Goal: Task Accomplishment & Management: Manage account settings

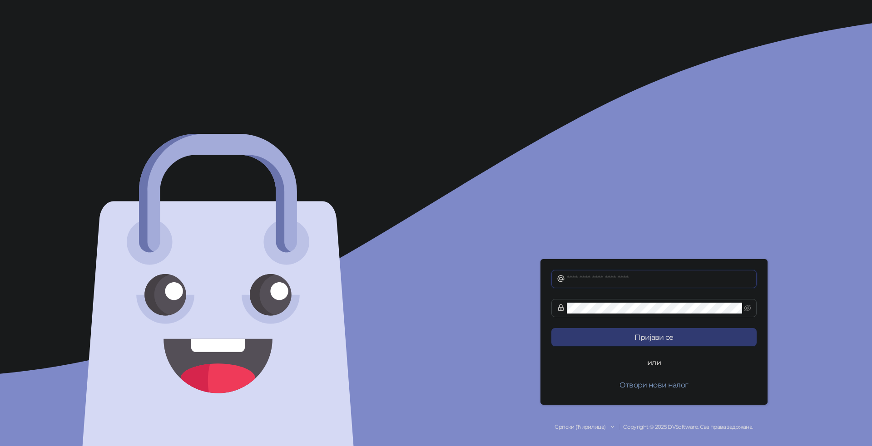
click at [603, 285] on input "text" at bounding box center [659, 279] width 184 height 11
type input "**********"
click at [748, 306] on icon "eye-invisible" at bounding box center [747, 308] width 7 height 7
click at [689, 340] on button "Пријави се" at bounding box center [653, 337] width 205 height 18
click at [566, 311] on span at bounding box center [653, 308] width 205 height 18
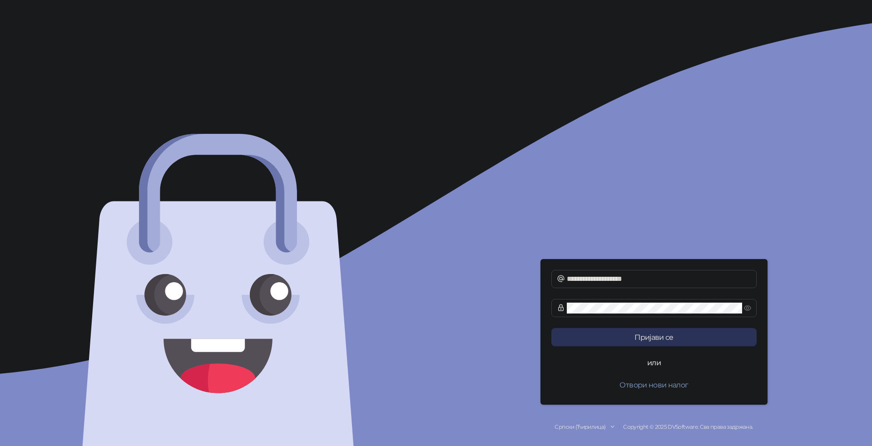
click at [669, 342] on button "Пријави се" at bounding box center [653, 337] width 205 height 18
click at [638, 343] on button "Пријави се" at bounding box center [653, 337] width 205 height 18
click at [617, 340] on button "Пријави се" at bounding box center [653, 337] width 205 height 18
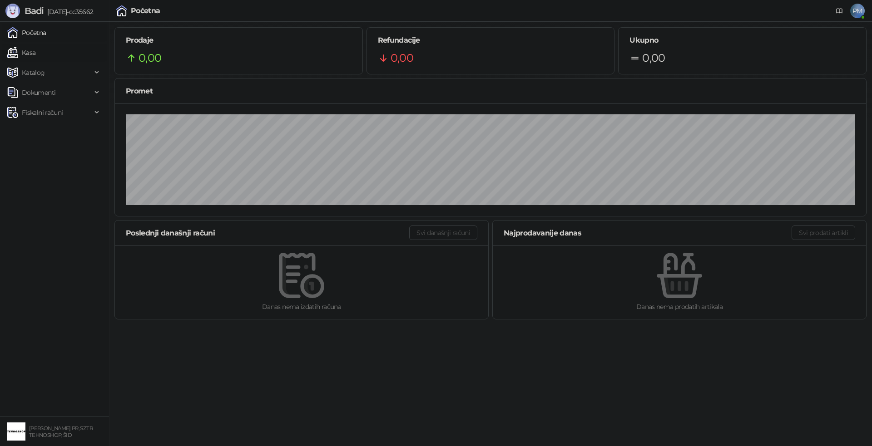
click at [35, 55] on link "Kasa" at bounding box center [21, 53] width 28 height 18
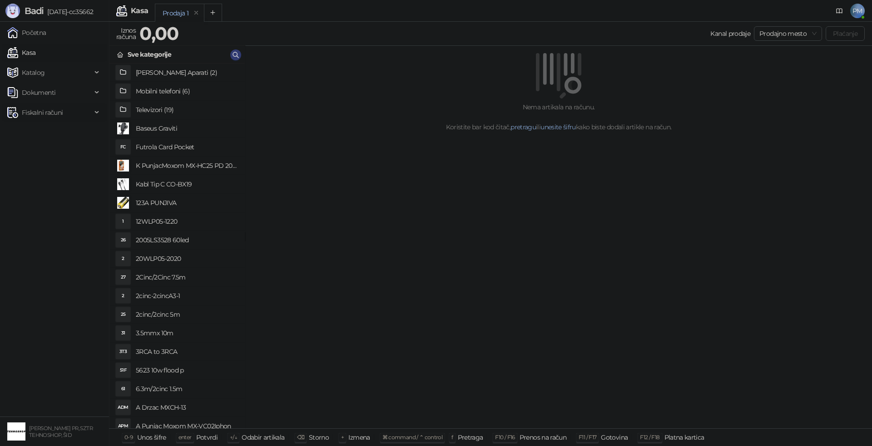
click at [47, 117] on span "Fiskalni računi" at bounding box center [42, 113] width 41 height 18
click at [44, 126] on link "Izdati računi" at bounding box center [35, 133] width 49 height 18
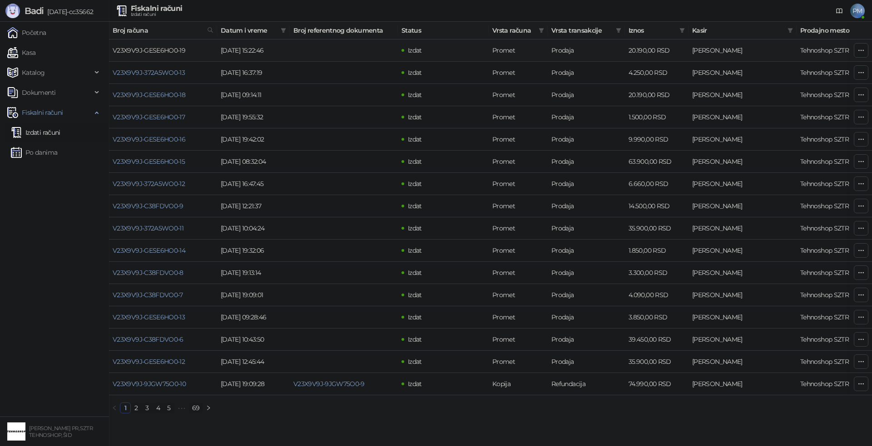
click at [168, 47] on link "V23X9V9J-GESE6HO0-19" at bounding box center [149, 50] width 73 height 8
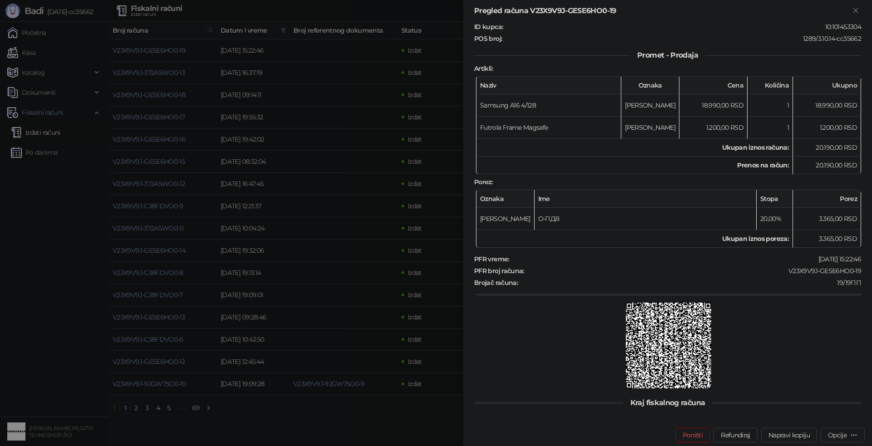
scroll to position [102, 0]
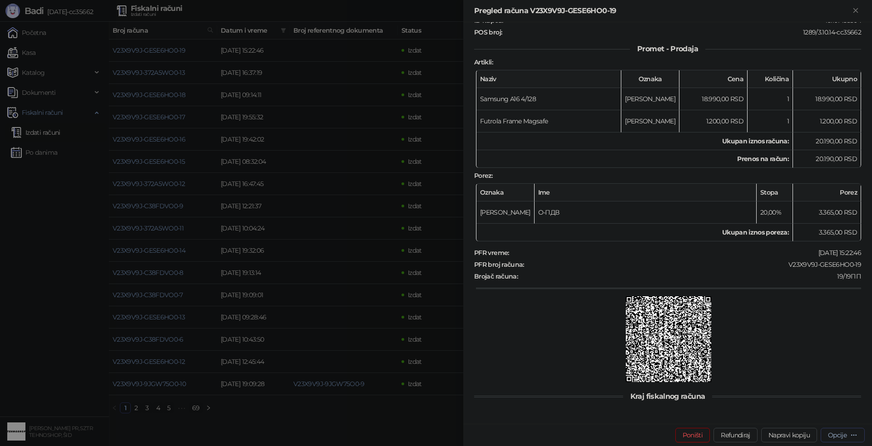
click at [850, 439] on div "button" at bounding box center [853, 435] width 7 height 9
click at [555, 343] on div at bounding box center [668, 341] width 385 height 88
click at [856, 435] on icon "button" at bounding box center [853, 435] width 5 height 0
click at [400, 402] on div at bounding box center [436, 223] width 872 height 446
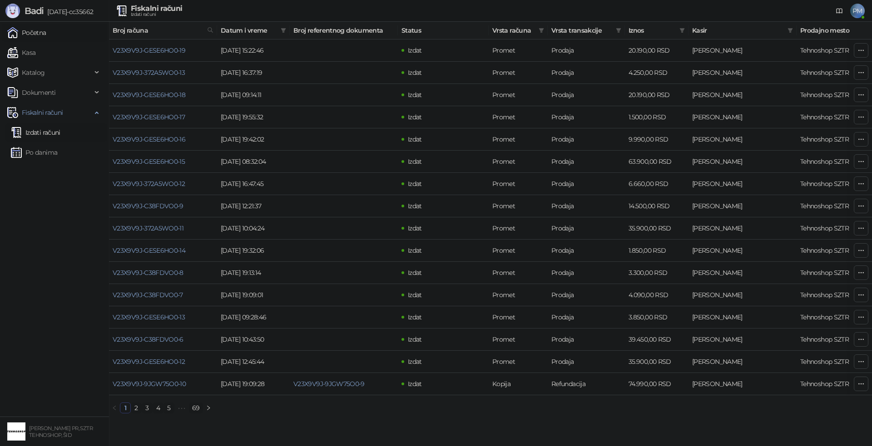
click at [46, 31] on link "Početna" at bounding box center [26, 33] width 39 height 18
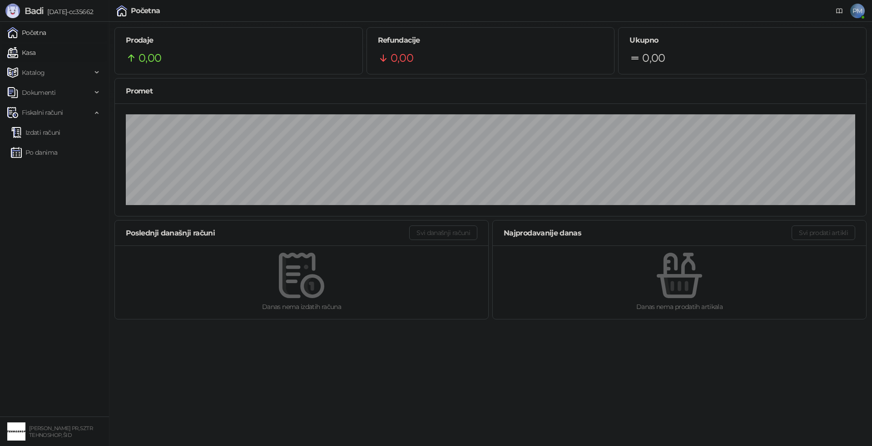
click at [26, 50] on link "Kasa" at bounding box center [21, 53] width 28 height 18
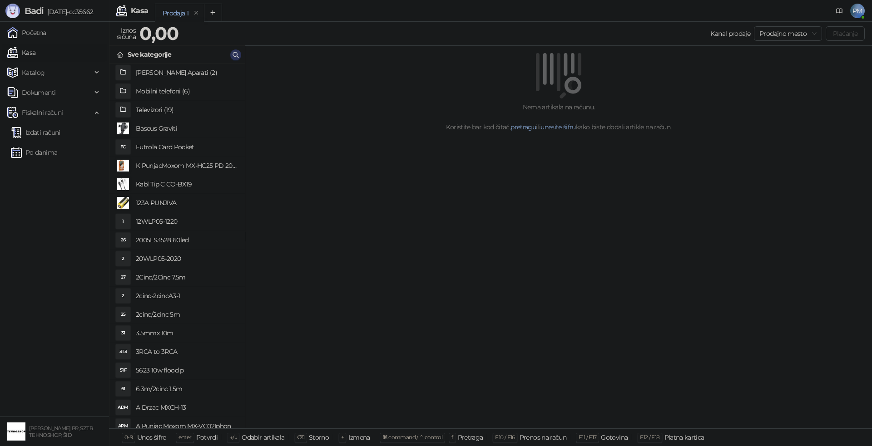
click at [234, 53] on icon "button" at bounding box center [235, 54] width 7 height 7
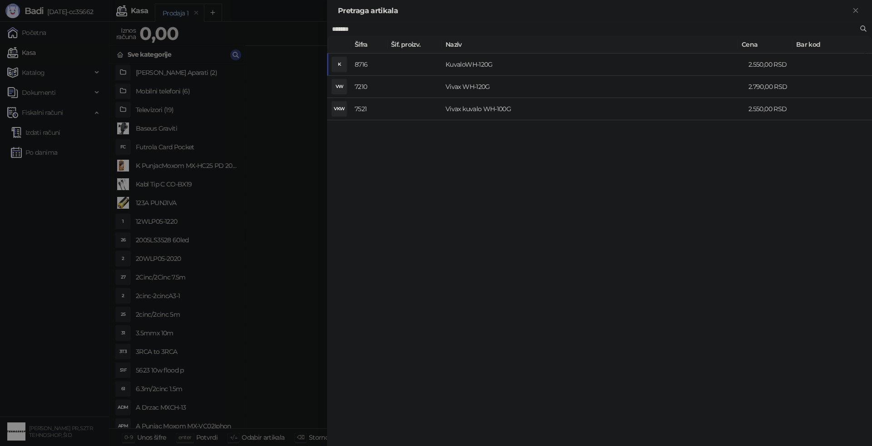
click at [347, 28] on input "*******" at bounding box center [595, 29] width 526 height 10
click at [349, 28] on input "*******" at bounding box center [595, 29] width 526 height 10
click at [358, 30] on input "*******" at bounding box center [595, 29] width 526 height 10
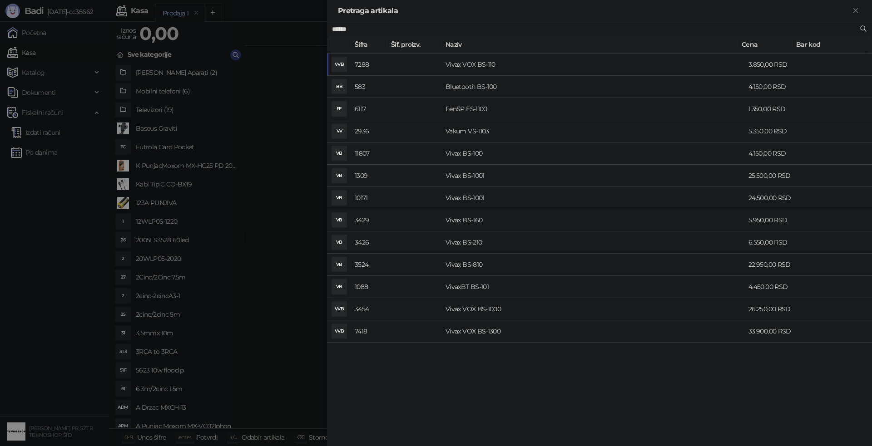
click at [342, 30] on input "******" at bounding box center [595, 29] width 526 height 10
drag, startPoint x: 374, startPoint y: 31, endPoint x: 290, endPoint y: 27, distance: 83.6
click at [292, 27] on div "Pretraga artikala ****** [PERSON_NAME]. proizv. Naziv Cena Bar kod VVB 7288 Viv…" at bounding box center [436, 223] width 872 height 446
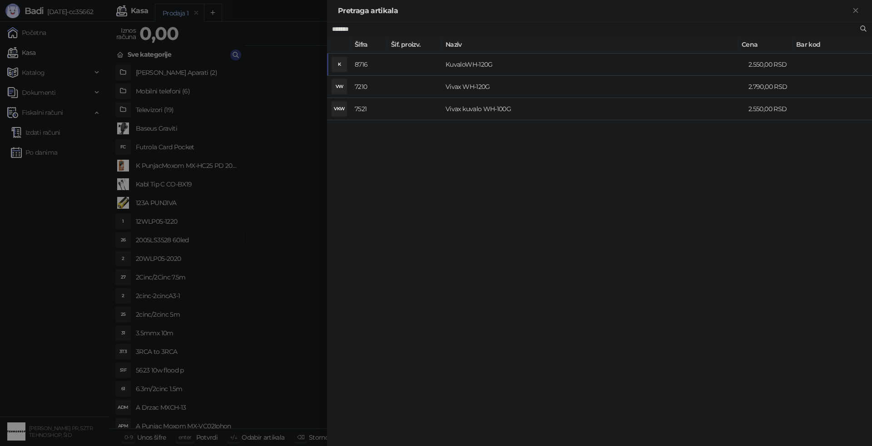
click at [376, 30] on input "*******" at bounding box center [595, 29] width 526 height 10
click at [375, 30] on input "*******" at bounding box center [595, 29] width 526 height 10
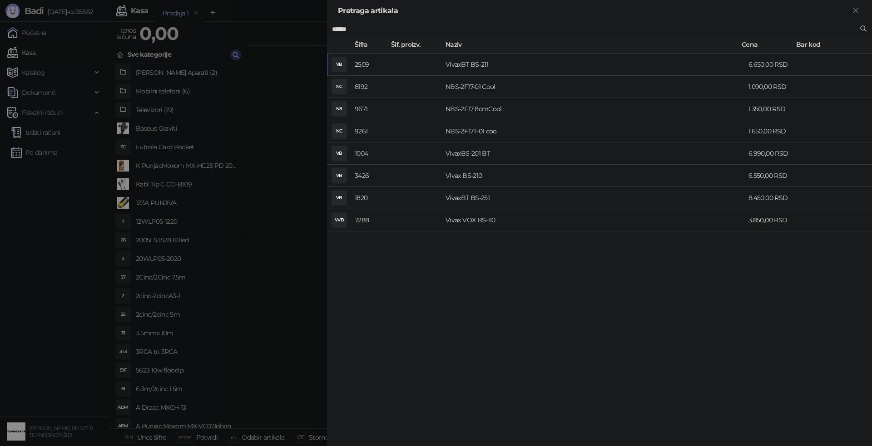
click at [367, 29] on input "******" at bounding box center [595, 29] width 526 height 10
type input "******"
click at [484, 173] on td "Vivax BS-260" at bounding box center [593, 176] width 303 height 22
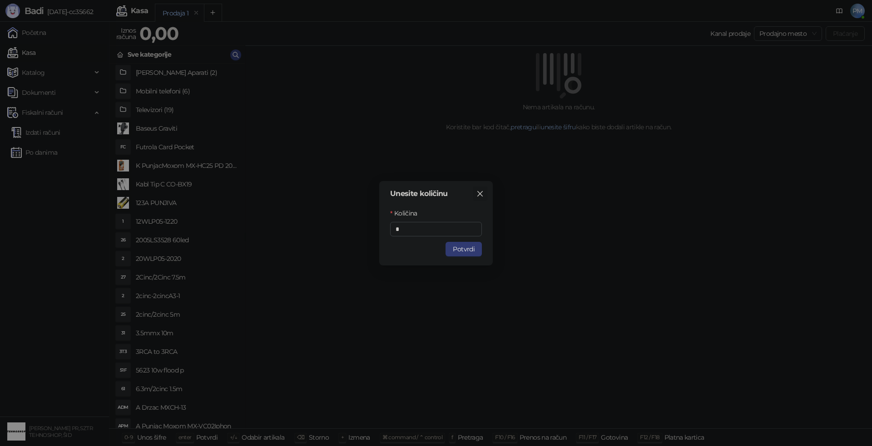
click at [480, 193] on icon "close" at bounding box center [479, 193] width 5 height 5
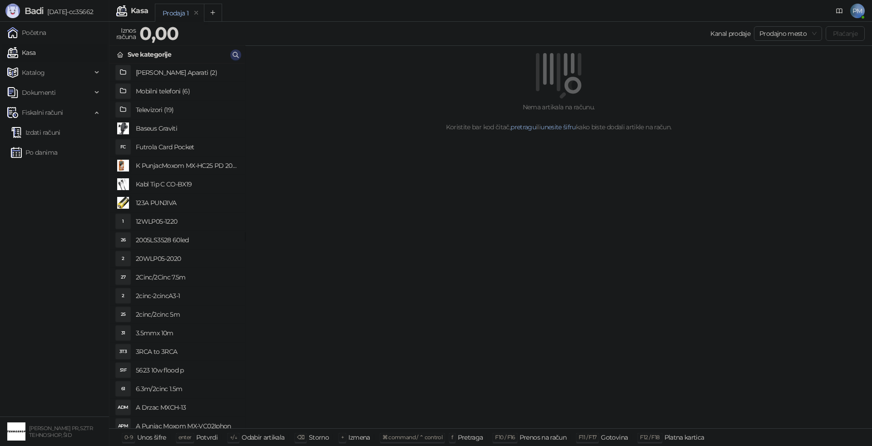
click at [240, 56] on button "button" at bounding box center [235, 54] width 11 height 11
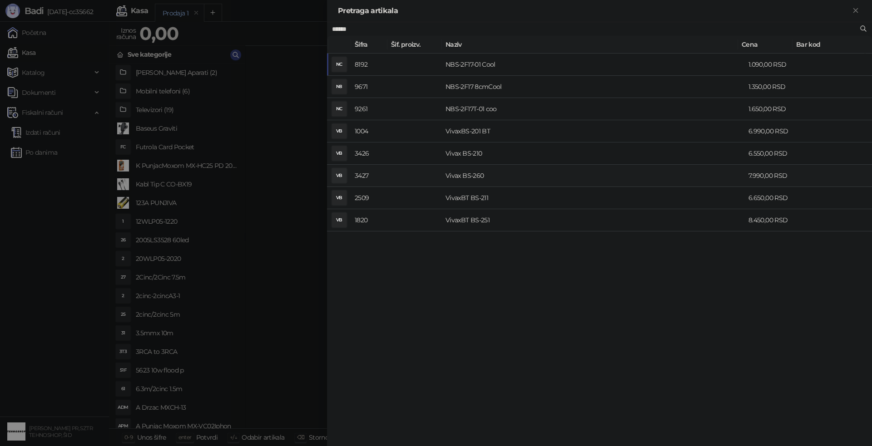
click at [465, 174] on td "Vivax BS-260" at bounding box center [593, 176] width 303 height 22
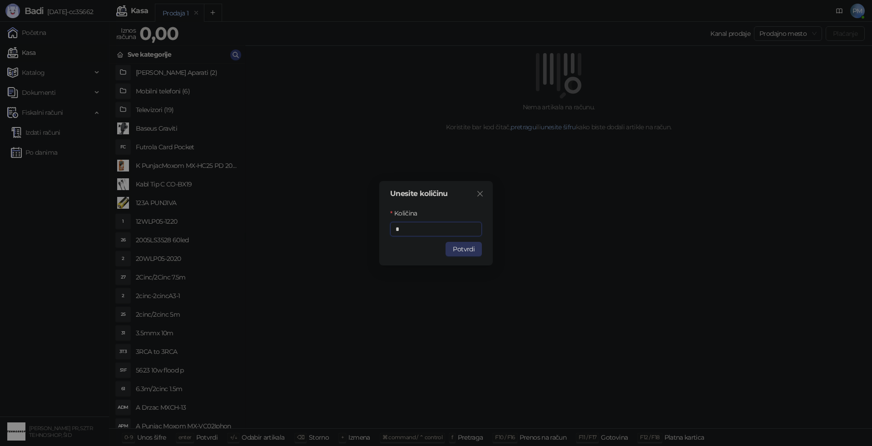
click at [459, 250] on button "Potvrdi" at bounding box center [463, 249] width 36 height 15
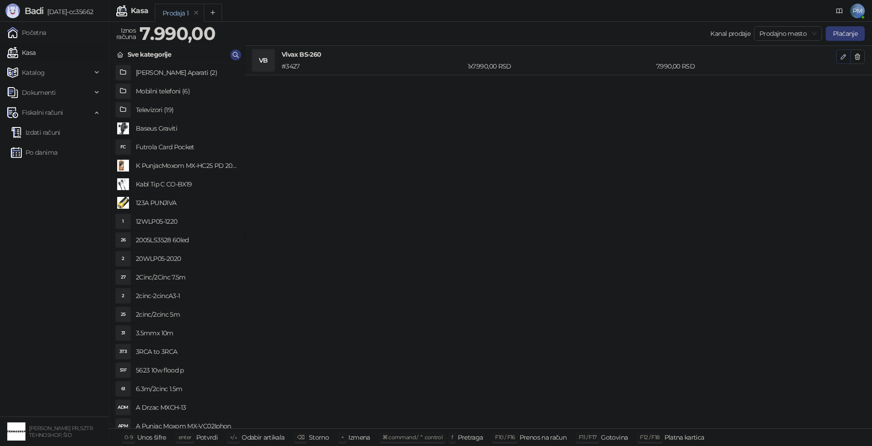
click at [843, 58] on icon "button" at bounding box center [843, 56] width 5 height 5
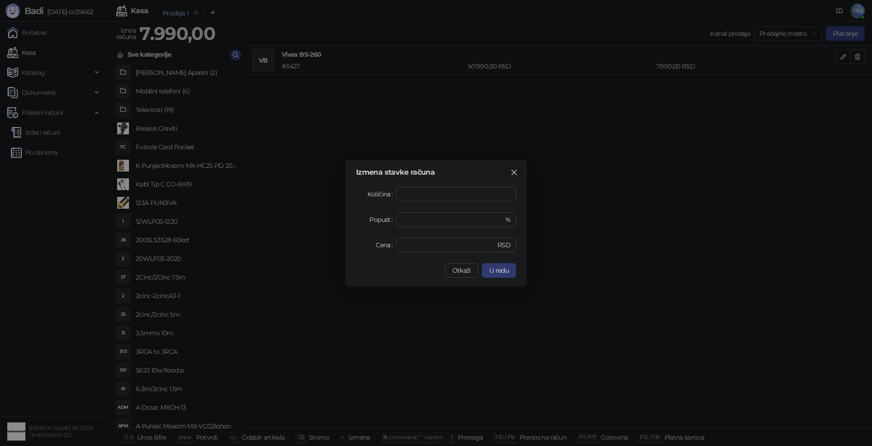
click at [514, 172] on icon "close" at bounding box center [513, 171] width 5 height 5
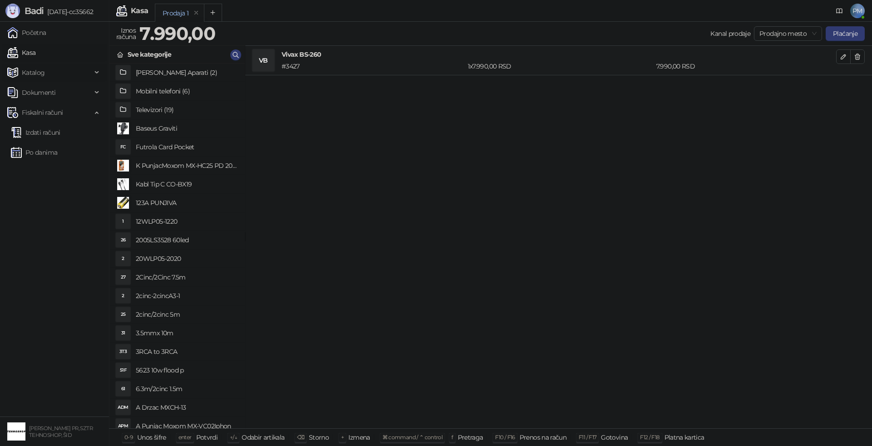
click at [51, 73] on span "Katalog" at bounding box center [49, 73] width 84 height 18
click at [43, 132] on link "Artikli" at bounding box center [27, 133] width 32 height 18
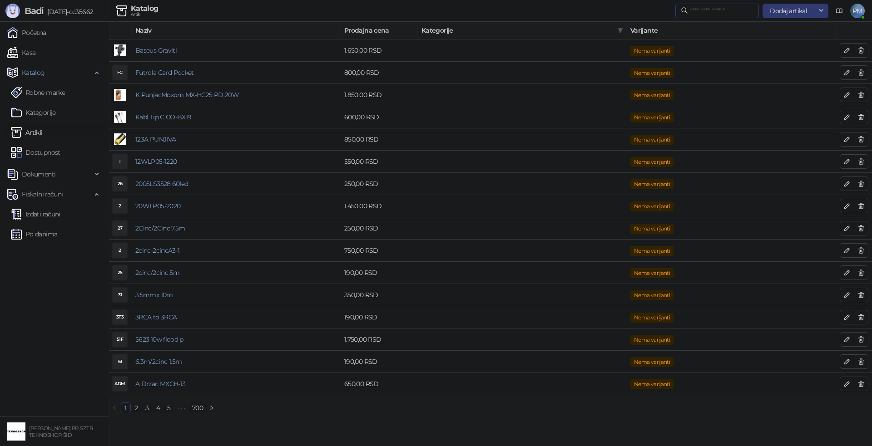
click at [719, 10] on input "text" at bounding box center [722, 11] width 64 height 10
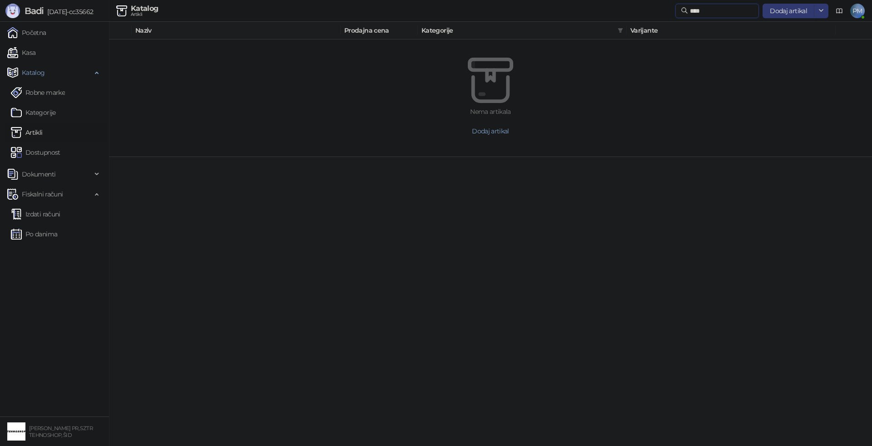
click at [710, 10] on input "****" at bounding box center [722, 11] width 64 height 10
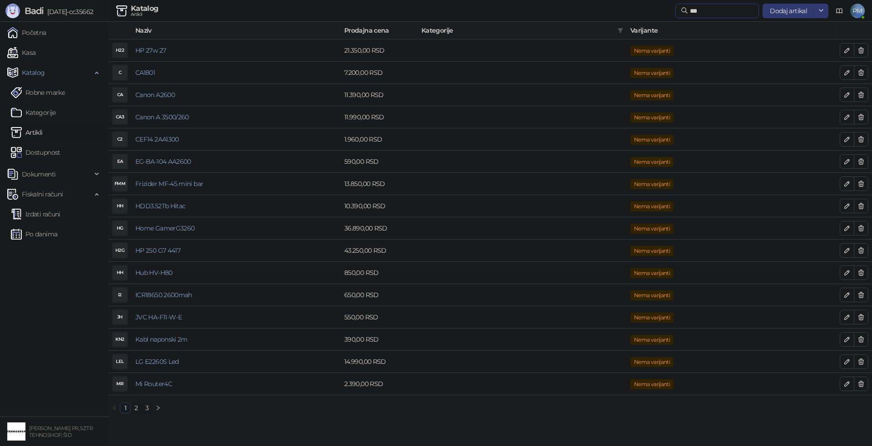
click at [690, 10] on input "***" at bounding box center [722, 11] width 64 height 10
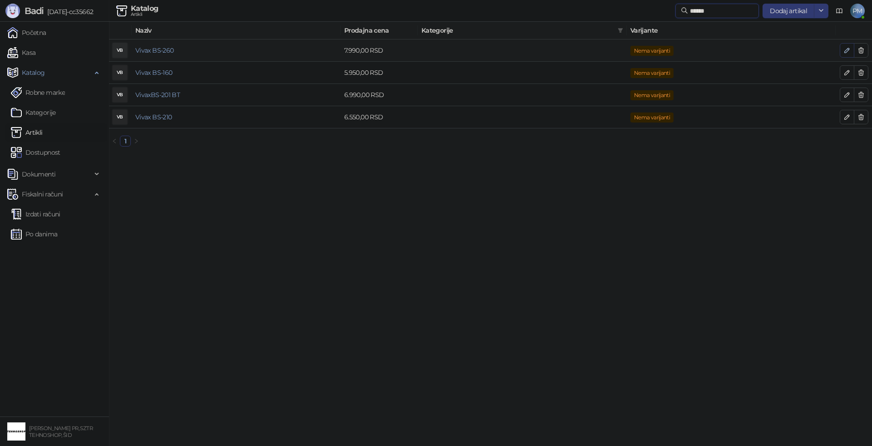
type input "******"
click at [843, 49] on icon "button" at bounding box center [846, 50] width 7 height 7
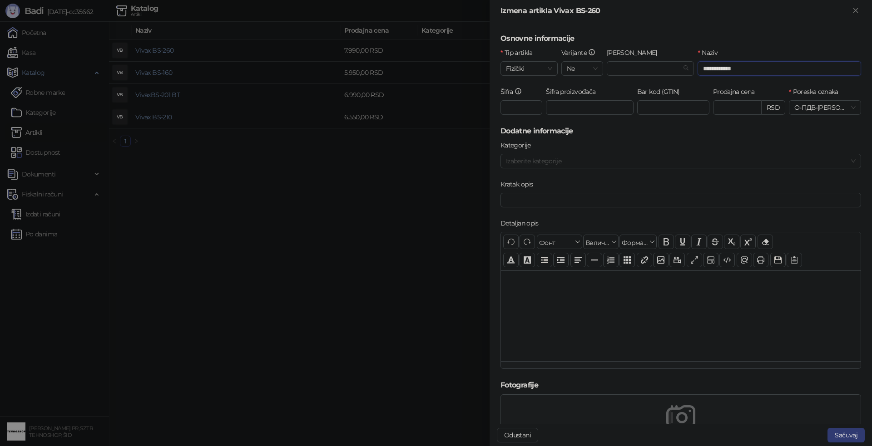
drag, startPoint x: 741, startPoint y: 67, endPoint x: 734, endPoint y: 68, distance: 6.5
click at [734, 68] on input "**********" at bounding box center [778, 68] width 163 height 15
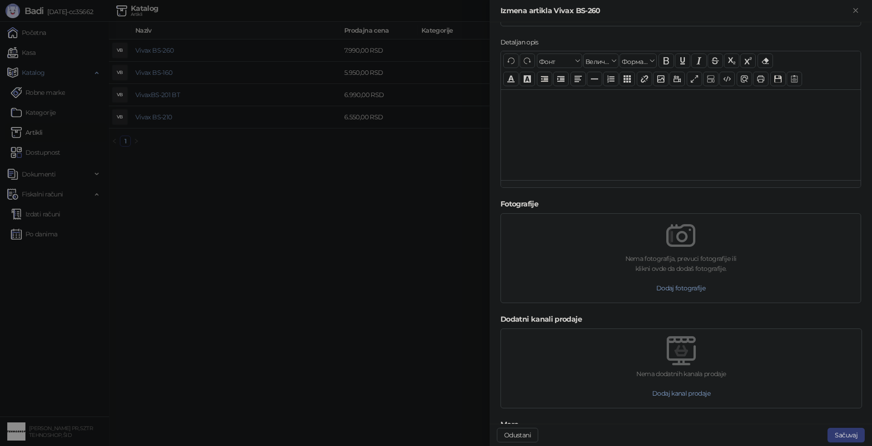
scroll to position [182, 0]
type input "**********"
click at [835, 435] on button "Sačuvaj" at bounding box center [845, 435] width 37 height 15
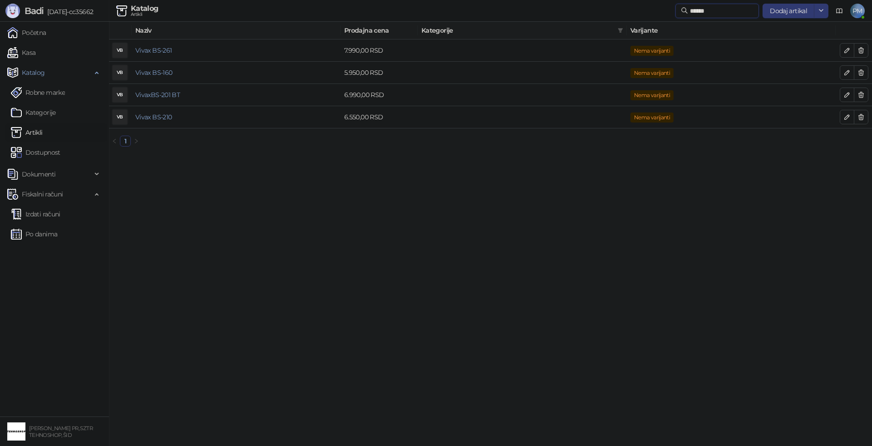
click at [708, 9] on input "******" at bounding box center [722, 11] width 64 height 10
click at [707, 9] on input "******" at bounding box center [722, 11] width 64 height 10
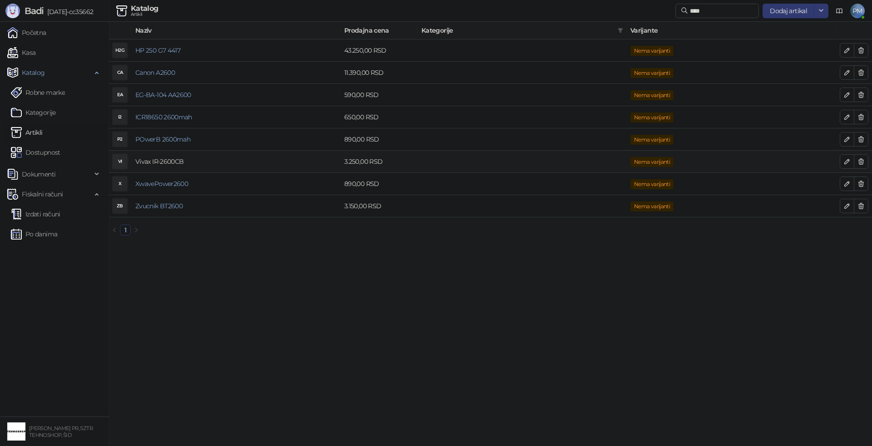
click at [178, 160] on link "Vivax IR-2600CB" at bounding box center [159, 162] width 48 height 8
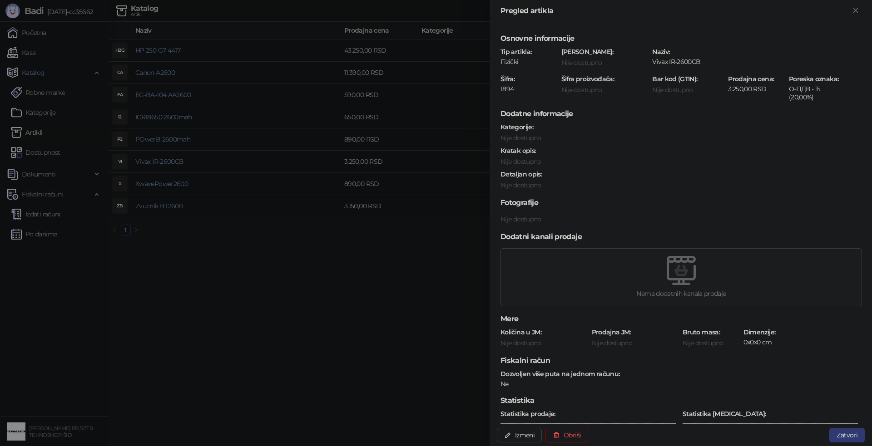
drag, startPoint x: 484, startPoint y: 220, endPoint x: 549, endPoint y: 161, distance: 87.8
click at [487, 219] on div at bounding box center [436, 223] width 872 height 446
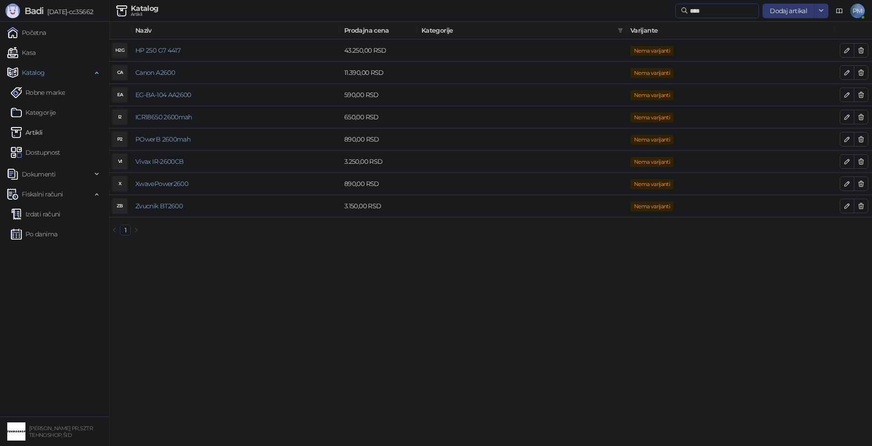
click at [719, 7] on input "****" at bounding box center [722, 11] width 64 height 10
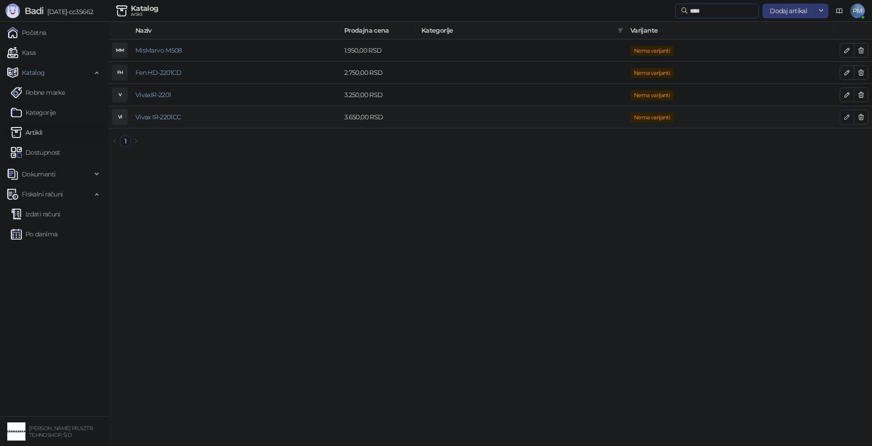
type input "****"
click at [845, 117] on icon "button" at bounding box center [846, 117] width 7 height 7
type input "**********"
type input "****"
type input "*******"
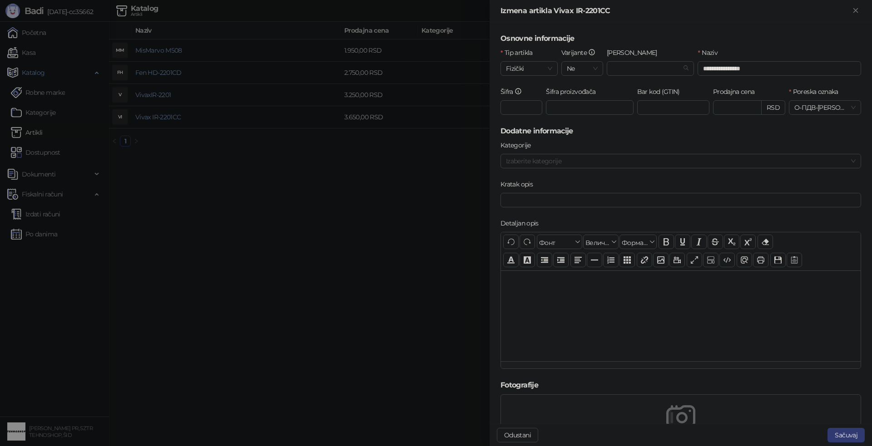
click at [376, 242] on div at bounding box center [436, 223] width 872 height 446
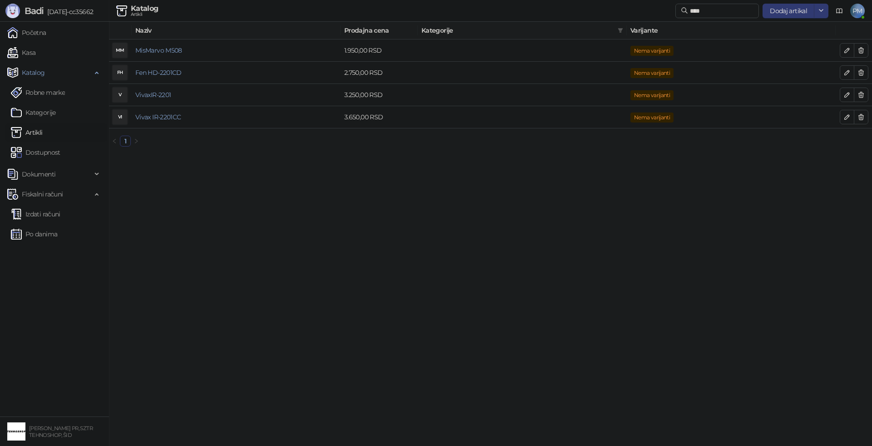
click at [66, 12] on span "[DATE]-cc35662" at bounding box center [68, 12] width 49 height 8
click at [859, 11] on span "PM" at bounding box center [857, 11] width 15 height 15
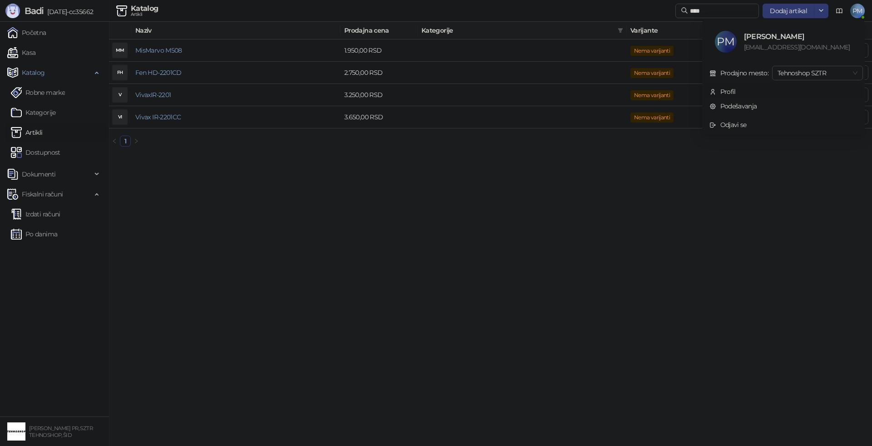
click at [729, 89] on div "Profil" at bounding box center [727, 92] width 15 height 10
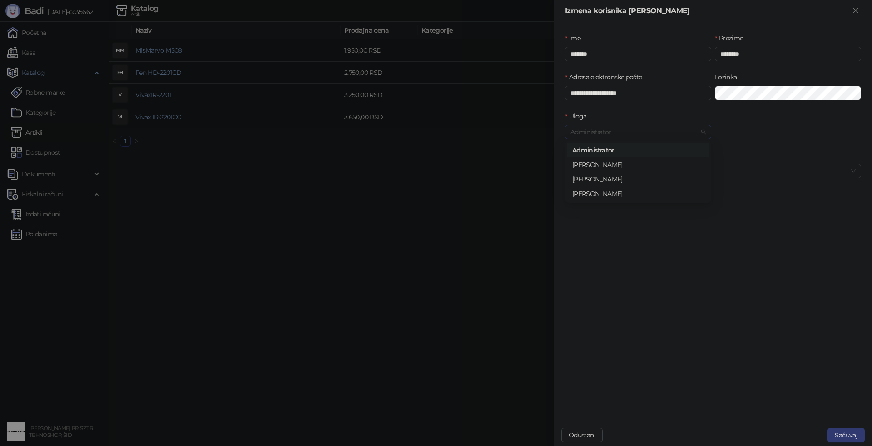
click at [698, 132] on span "Administrator" at bounding box center [637, 132] width 135 height 14
click at [702, 168] on span "Srpski (Latinica)" at bounding box center [712, 171] width 285 height 14
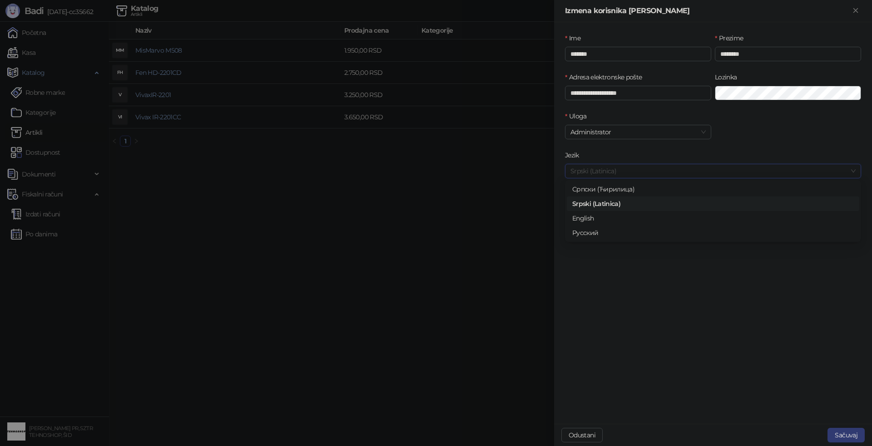
click at [702, 168] on span "Srpski (Latinica)" at bounding box center [712, 171] width 285 height 14
click at [679, 59] on input "*******" at bounding box center [638, 54] width 146 height 15
type input "*********"
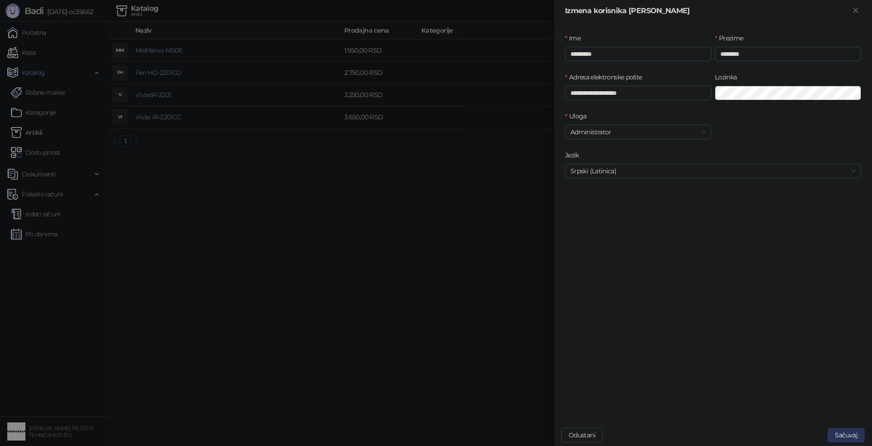
click at [845, 435] on button "Sačuvaj" at bounding box center [845, 435] width 37 height 15
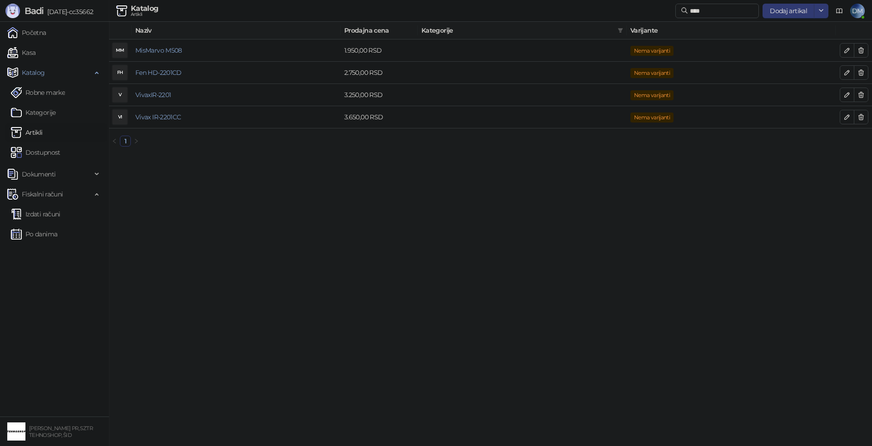
click at [859, 14] on span "DM" at bounding box center [857, 11] width 15 height 15
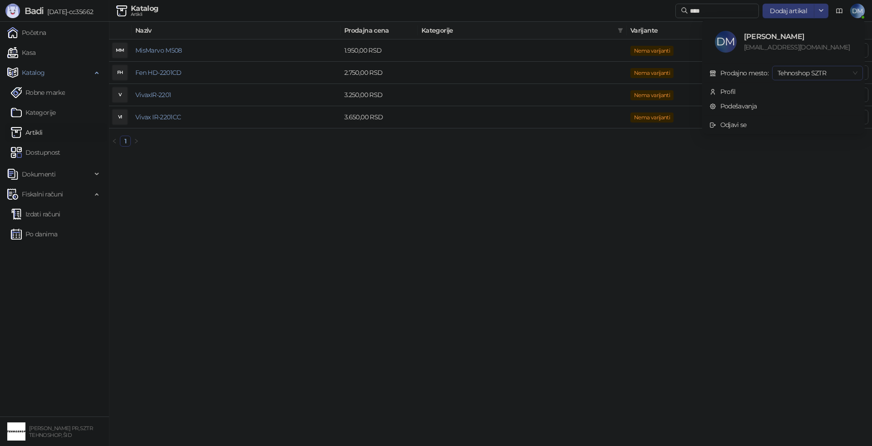
click at [852, 67] on span "Tehnoshop SZTR" at bounding box center [817, 73] width 80 height 14
click at [734, 85] on li "Profil" at bounding box center [783, 91] width 159 height 15
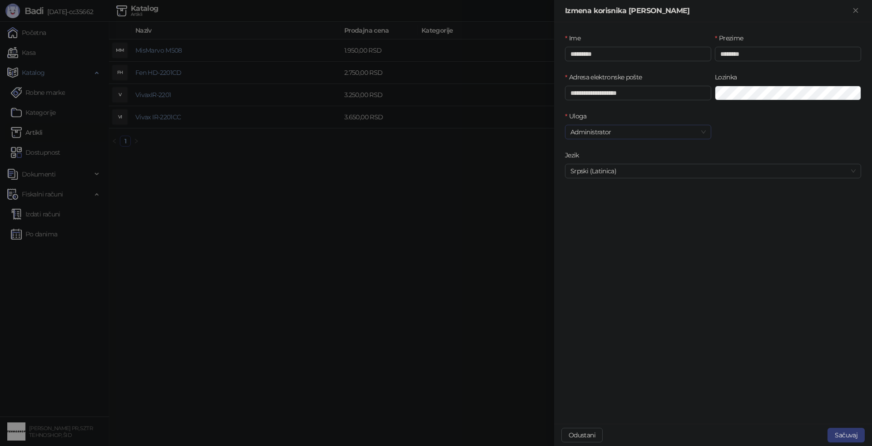
click at [705, 133] on span "Administrator" at bounding box center [637, 132] width 135 height 14
click at [528, 190] on div at bounding box center [436, 223] width 872 height 446
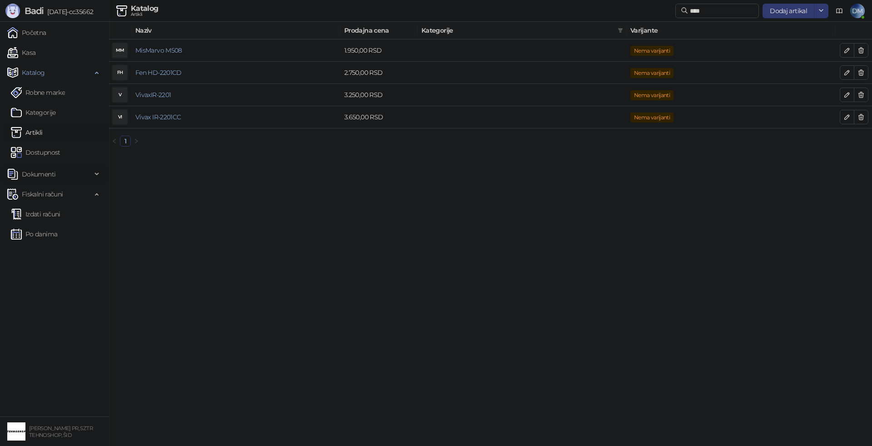
click at [60, 171] on span "Dokumenti" at bounding box center [49, 174] width 84 height 18
click at [54, 195] on link "Ulazni dokumenti" at bounding box center [44, 194] width 66 height 18
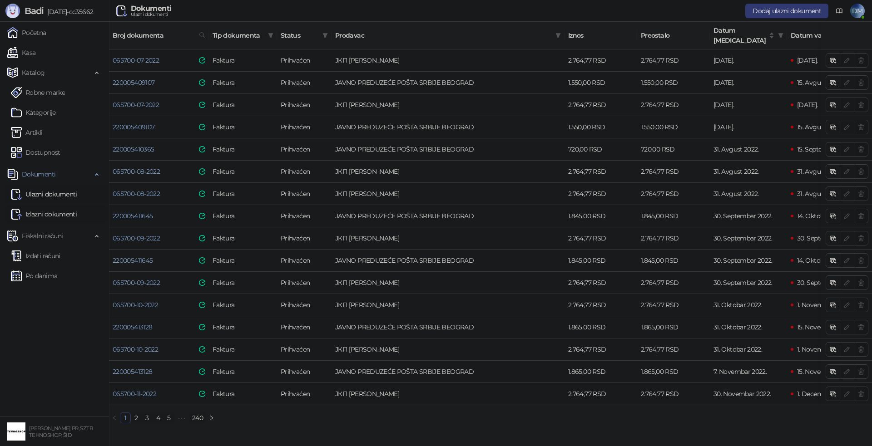
click at [64, 213] on link "Izlazni dokumenti" at bounding box center [44, 214] width 66 height 18
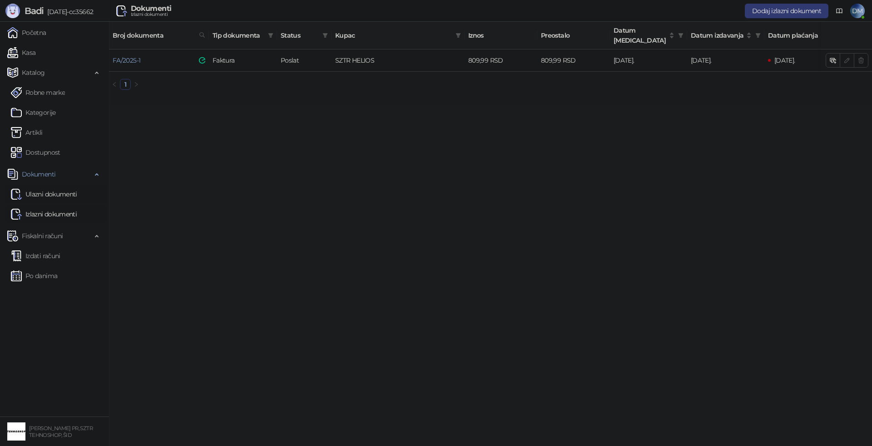
click at [65, 193] on link "Ulazni dokumenti" at bounding box center [44, 194] width 66 height 18
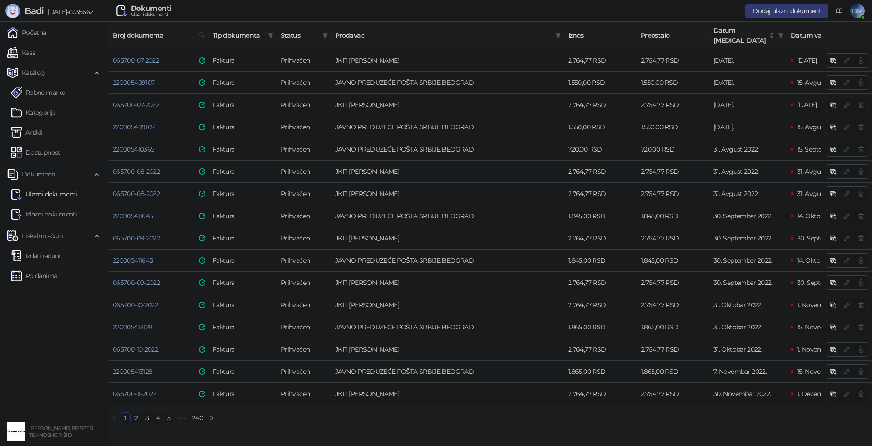
click at [193, 413] on link "240" at bounding box center [197, 418] width 16 height 10
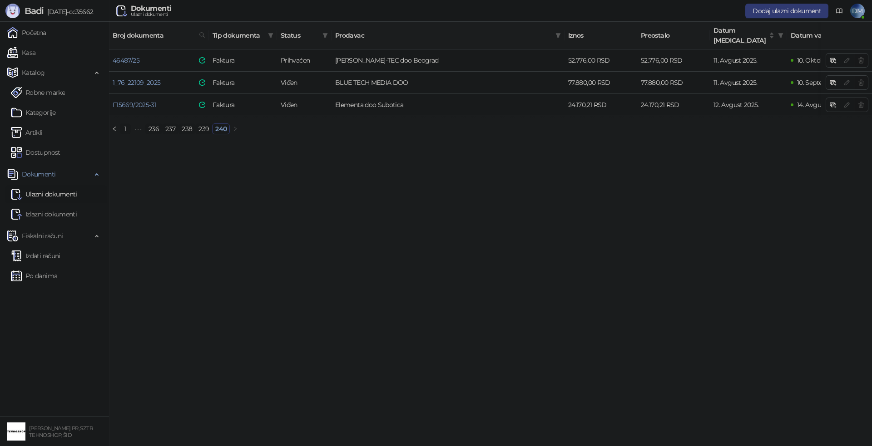
click at [177, 142] on html "Badi [DATE]-cc35662 Početna Kasa Katalog Robne marke Kategorije Artikli Dostupn…" at bounding box center [436, 71] width 872 height 142
click at [46, 252] on link "Izdati računi" at bounding box center [35, 256] width 49 height 18
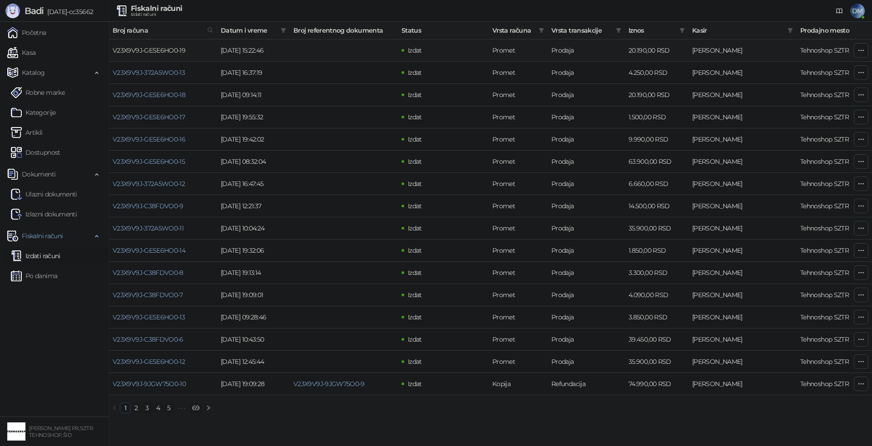
click at [153, 52] on link "V23X9V9J-GESE6HO0-19" at bounding box center [149, 50] width 73 height 8
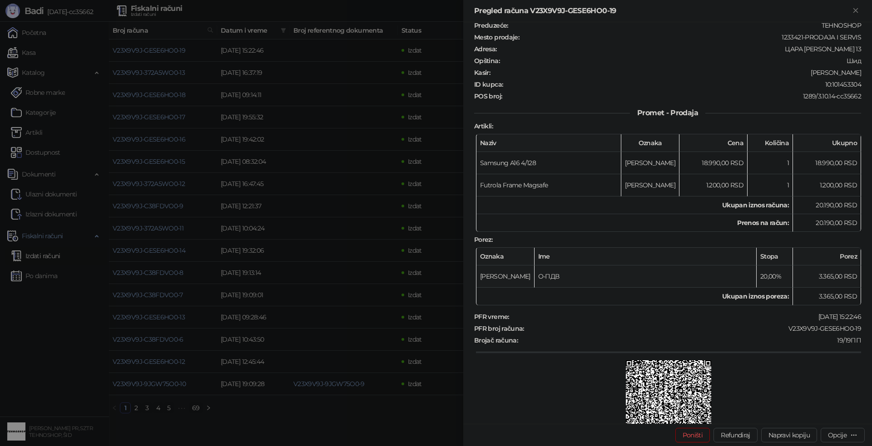
scroll to position [102, 0]
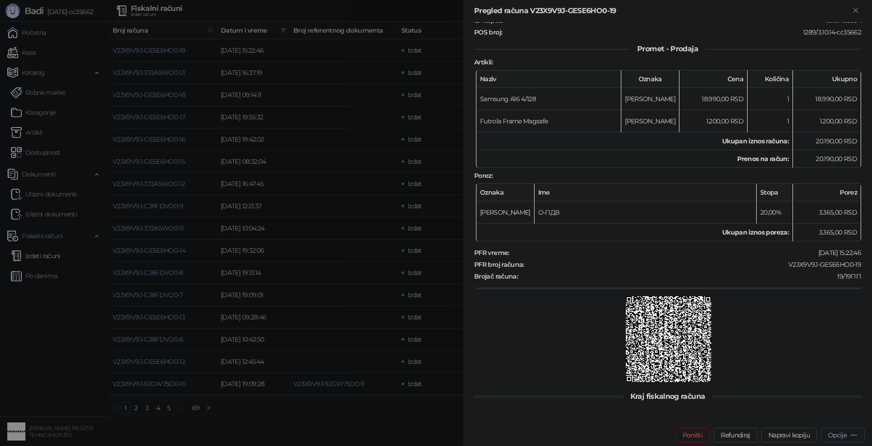
click at [852, 435] on icon "button" at bounding box center [853, 435] width 5 height 0
click at [651, 355] on img at bounding box center [669, 340] width 86 height 86
click at [638, 355] on img at bounding box center [669, 340] width 86 height 86
drag, startPoint x: 60, startPoint y: 331, endPoint x: 124, endPoint y: 345, distance: 65.0
click at [60, 331] on div at bounding box center [436, 223] width 872 height 446
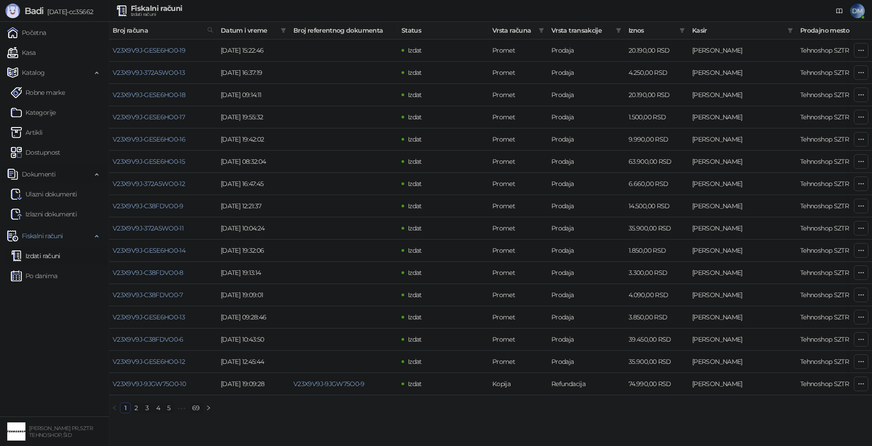
click at [59, 172] on span "Dokumenti" at bounding box center [49, 174] width 84 height 18
click at [857, 12] on span "DM" at bounding box center [857, 11] width 15 height 15
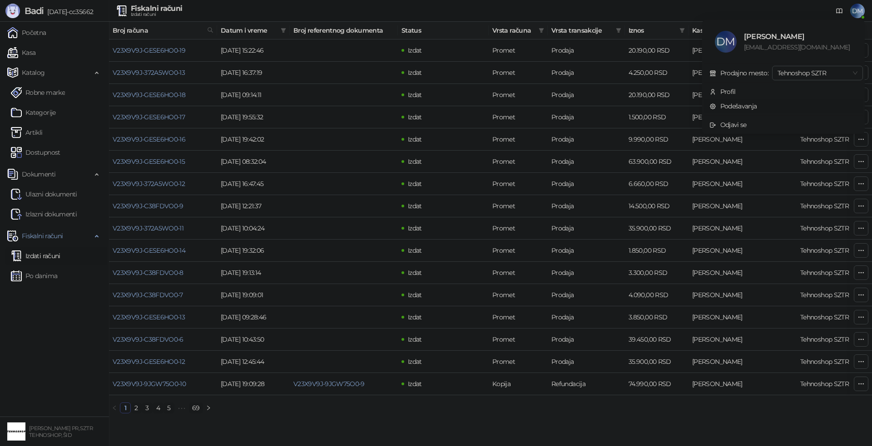
click at [739, 109] on link "Podešavanja" at bounding box center [733, 106] width 48 height 8
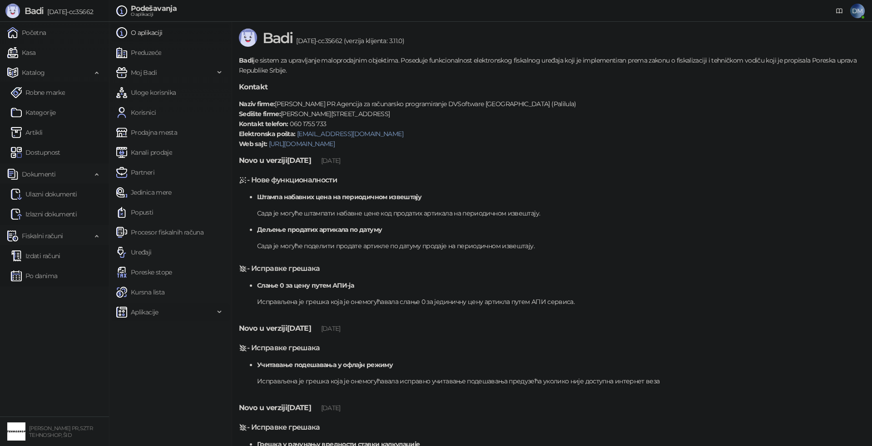
click at [162, 310] on span "Aplikacije" at bounding box center [165, 312] width 98 height 18
click at [165, 335] on link "Prodavnica" at bounding box center [144, 332] width 48 height 18
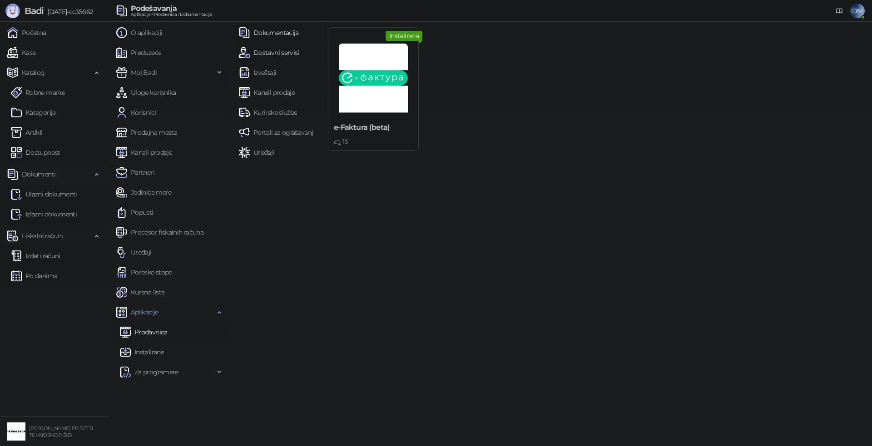
click at [282, 53] on link "Dostavni servisi" at bounding box center [269, 53] width 60 height 18
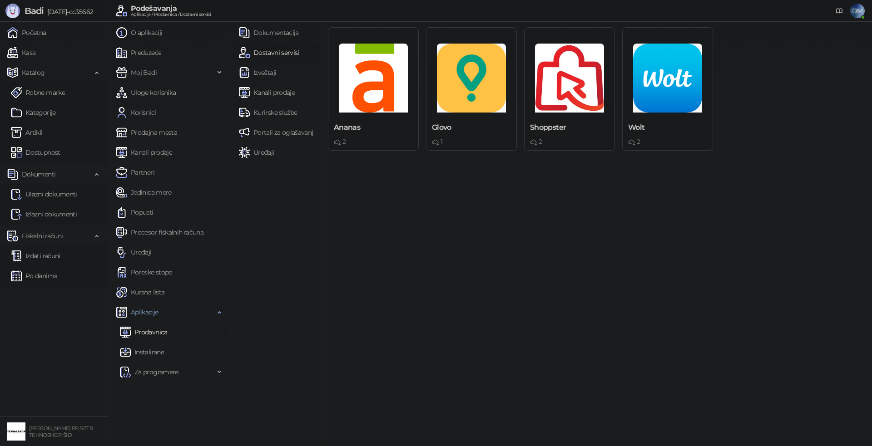
click at [274, 82] on ul "Dokumentacija Dostavni servisi Izveštaji Kanali prodaje Kurirske službe Portali…" at bounding box center [277, 234] width 91 height 425
click at [272, 71] on link "Izveštaji" at bounding box center [257, 73] width 37 height 18
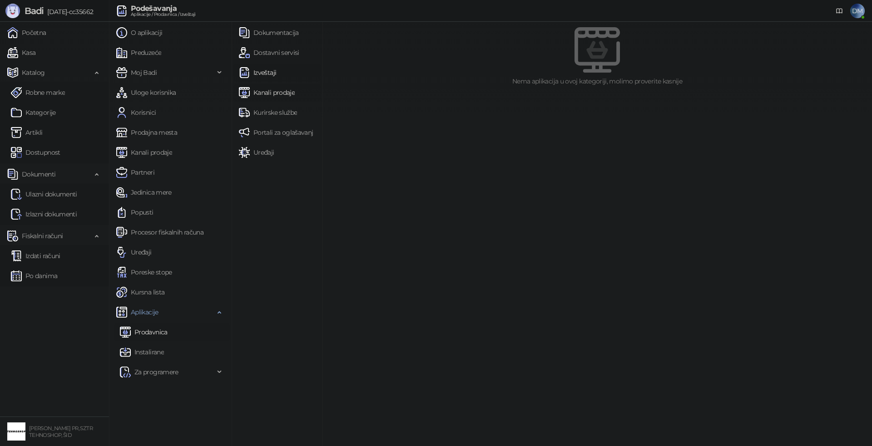
click at [278, 89] on link "Kanali prodaje" at bounding box center [267, 93] width 56 height 18
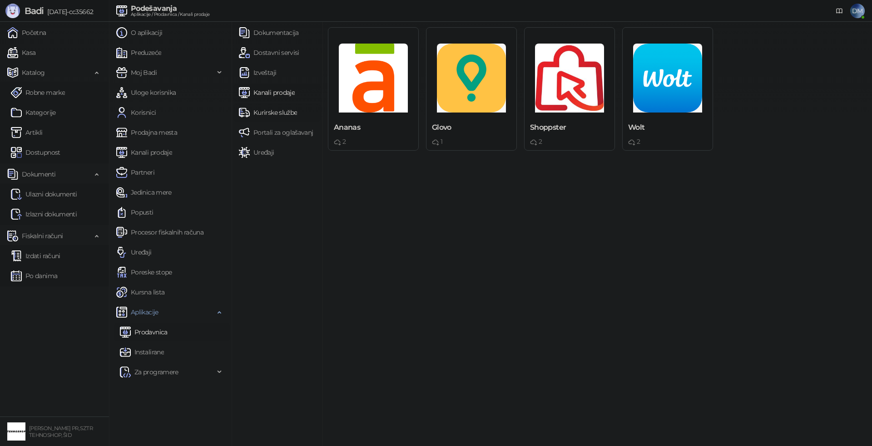
click at [276, 116] on link "Kurirske službe" at bounding box center [268, 113] width 58 height 18
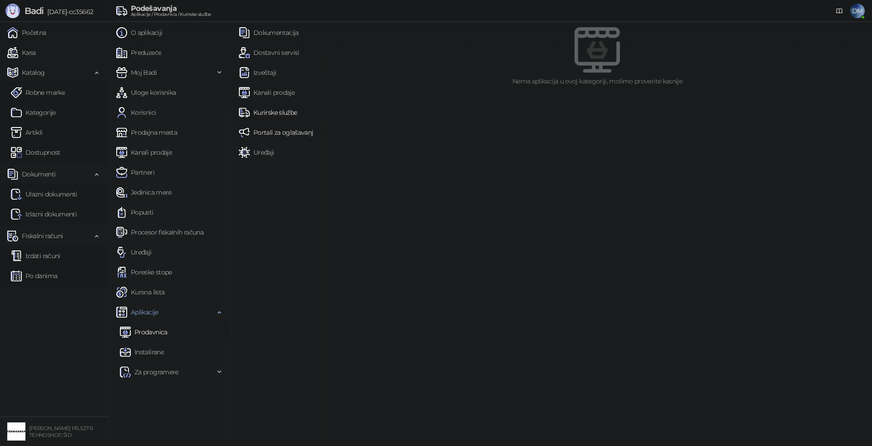
click at [280, 134] on link "Portali za oglašavanje" at bounding box center [278, 133] width 78 height 18
click at [265, 155] on link "Uređaji" at bounding box center [256, 152] width 35 height 18
click at [283, 30] on link "Dokumentacija" at bounding box center [269, 33] width 60 height 18
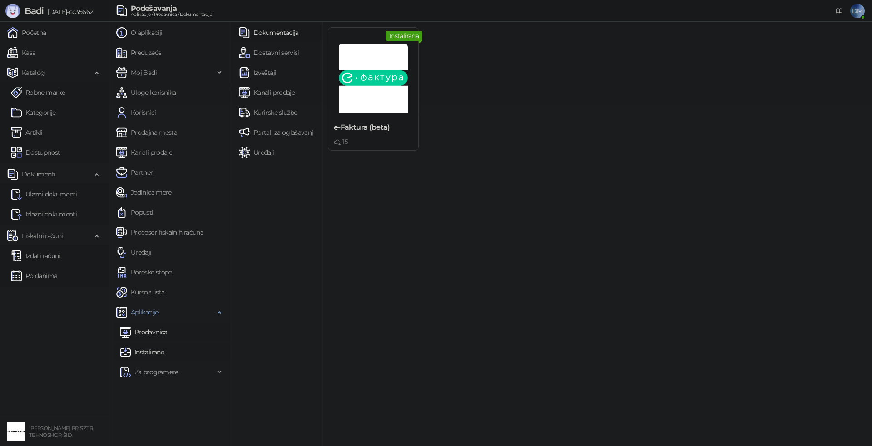
click at [153, 355] on link "Instalirane" at bounding box center [142, 352] width 44 height 18
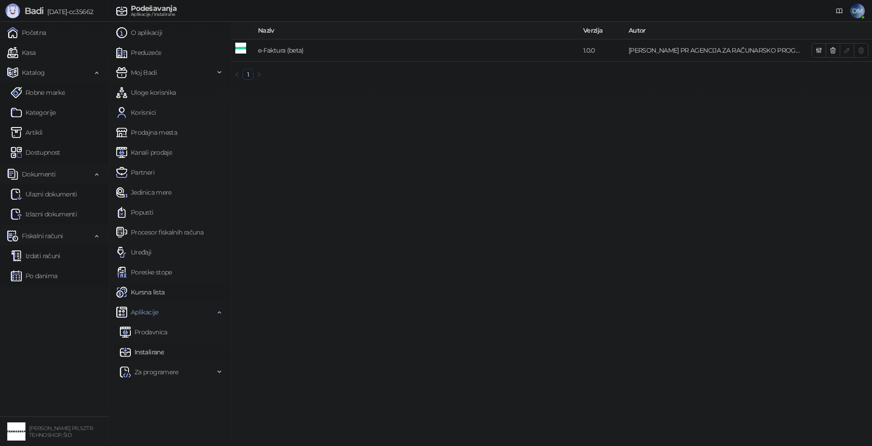
click at [159, 287] on link "Kursna lista" at bounding box center [140, 292] width 48 height 18
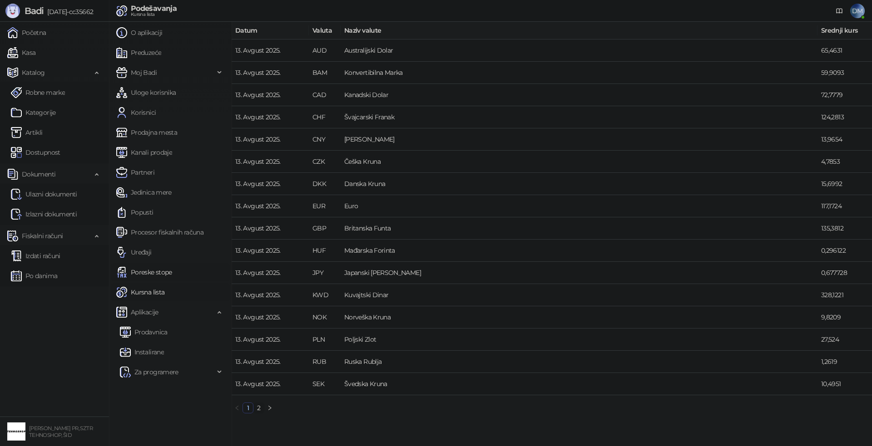
click at [163, 272] on link "Poreske stope" at bounding box center [144, 272] width 56 height 18
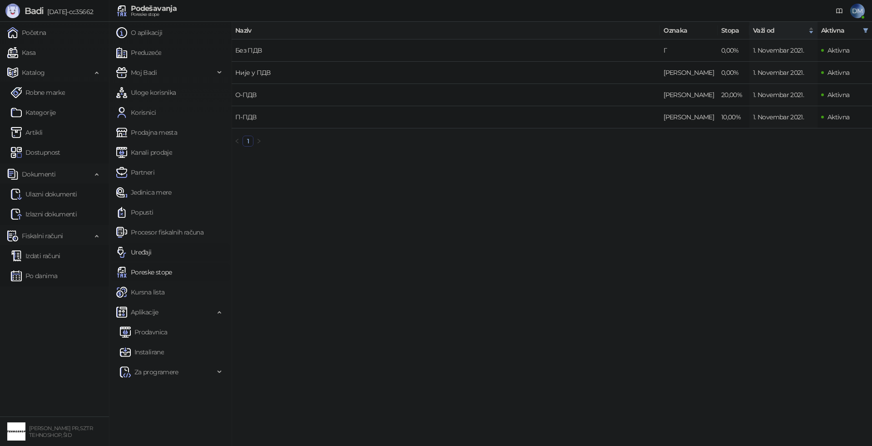
click at [148, 254] on link "Uređaji" at bounding box center [133, 252] width 35 height 18
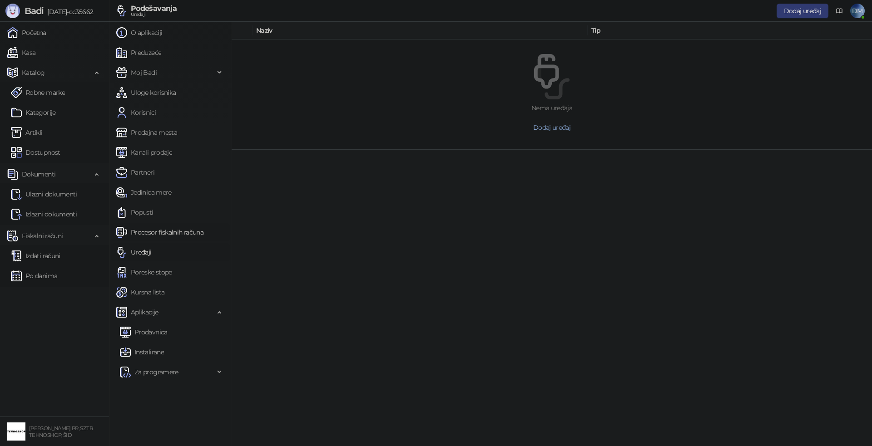
click at [166, 230] on link "Procesor fiskalnih računa" at bounding box center [159, 232] width 87 height 18
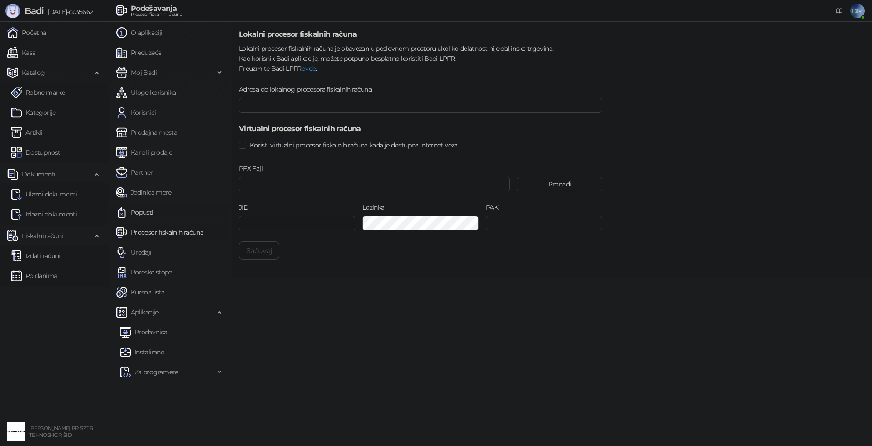
click at [151, 207] on link "Popusti" at bounding box center [134, 212] width 37 height 18
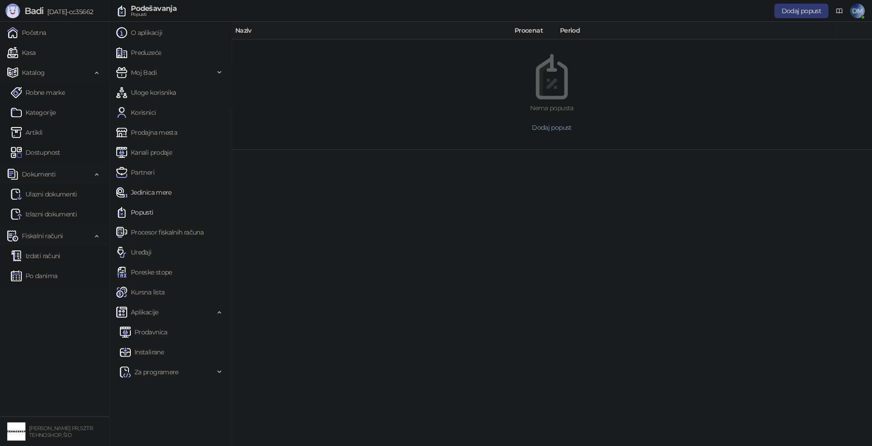
click at [151, 193] on link "Jedinica mere" at bounding box center [143, 192] width 55 height 18
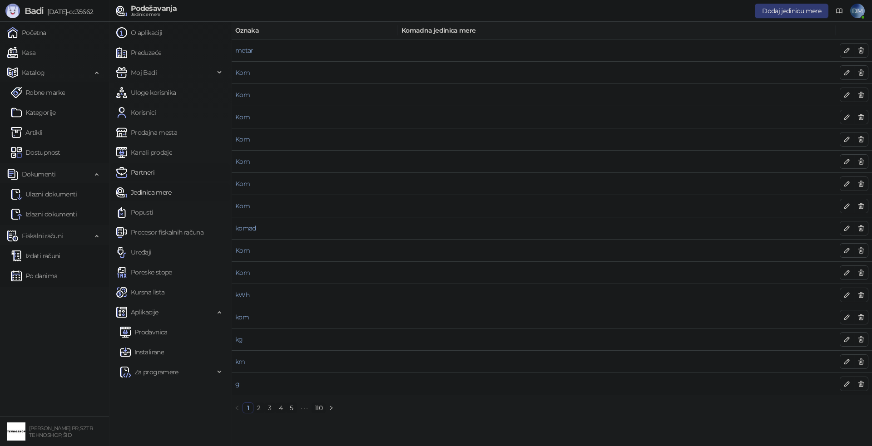
click at [147, 173] on link "Partneri" at bounding box center [135, 172] width 38 height 18
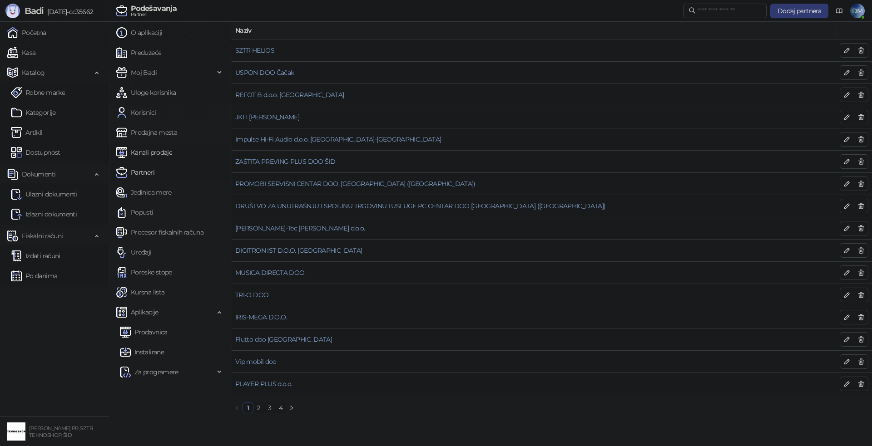
click at [158, 149] on link "Kanali prodaje" at bounding box center [144, 152] width 56 height 18
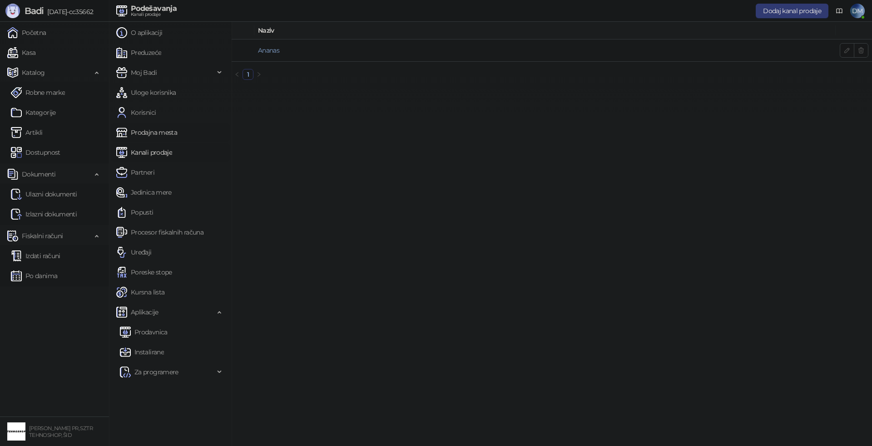
click at [161, 134] on link "Prodajna mesta" at bounding box center [146, 133] width 61 height 18
click at [151, 110] on link "Korisnici" at bounding box center [136, 113] width 40 height 18
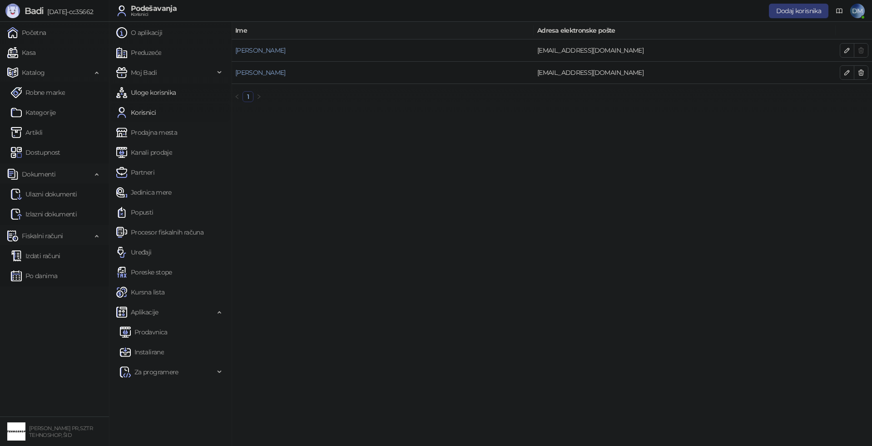
click at [156, 93] on link "Uloge korisnika" at bounding box center [145, 93] width 59 height 18
click at [847, 69] on icon "button" at bounding box center [846, 72] width 7 height 7
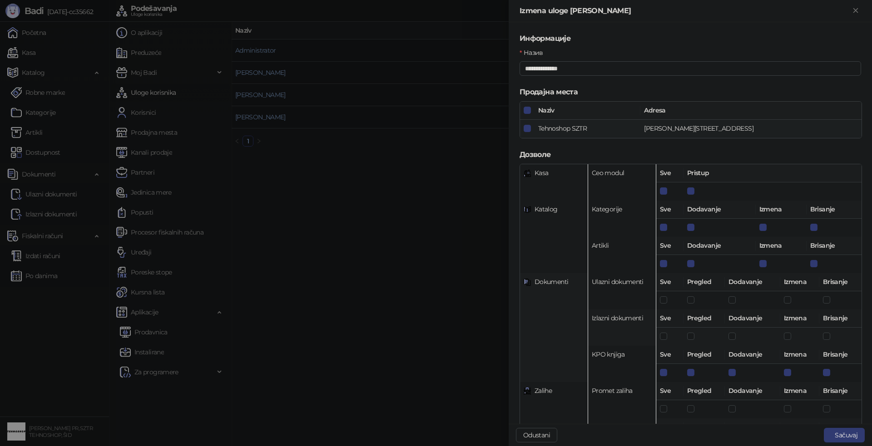
click at [669, 336] on td at bounding box center [669, 337] width 27 height 18
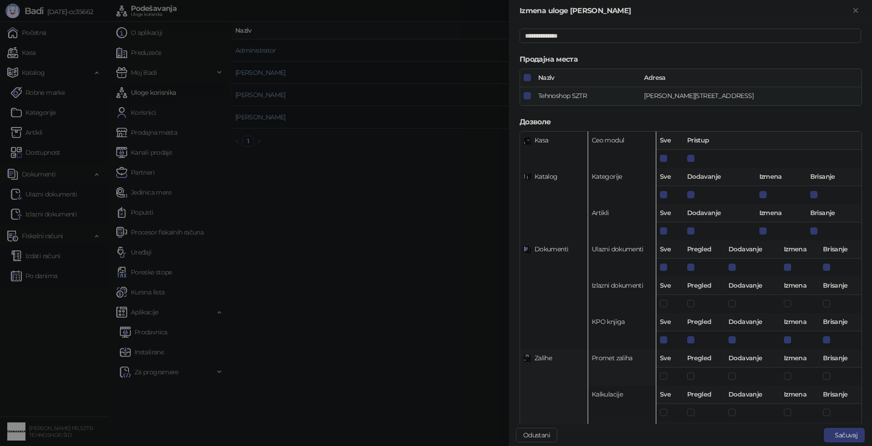
scroll to position [91, 0]
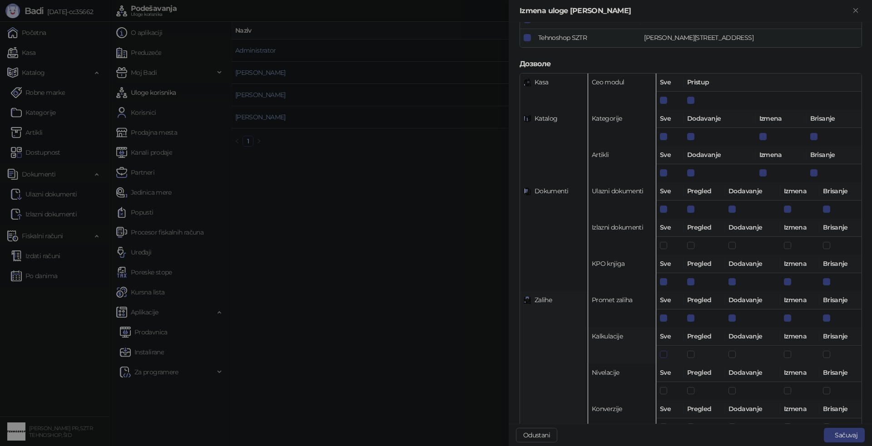
click at [661, 357] on span at bounding box center [663, 354] width 7 height 7
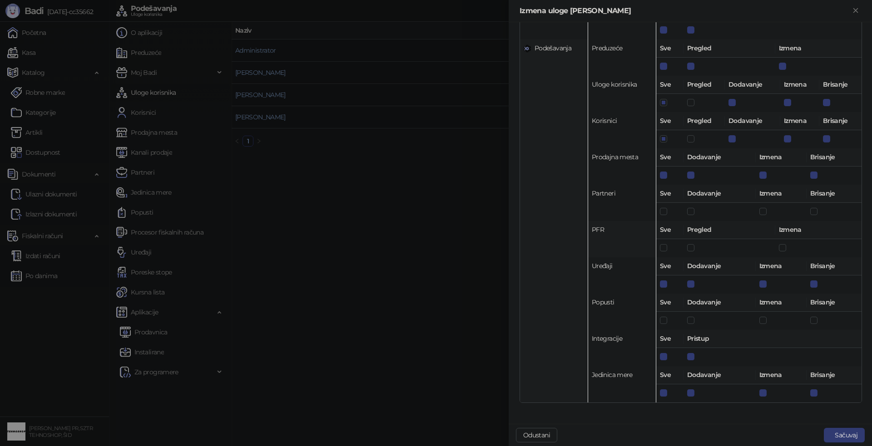
scroll to position [634, 0]
click at [662, 213] on span at bounding box center [663, 210] width 7 height 7
click at [842, 440] on button "Sačuvaj" at bounding box center [844, 435] width 41 height 15
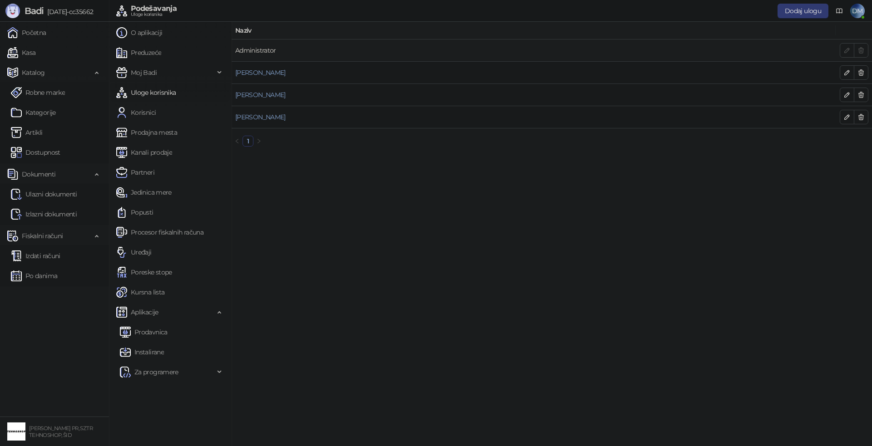
click at [270, 51] on link "Administrator" at bounding box center [255, 50] width 41 height 8
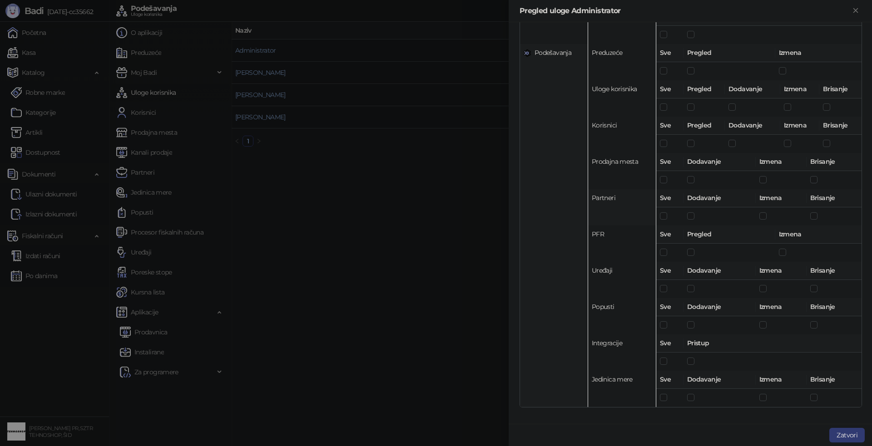
scroll to position [618, 0]
click at [431, 215] on div at bounding box center [436, 223] width 872 height 446
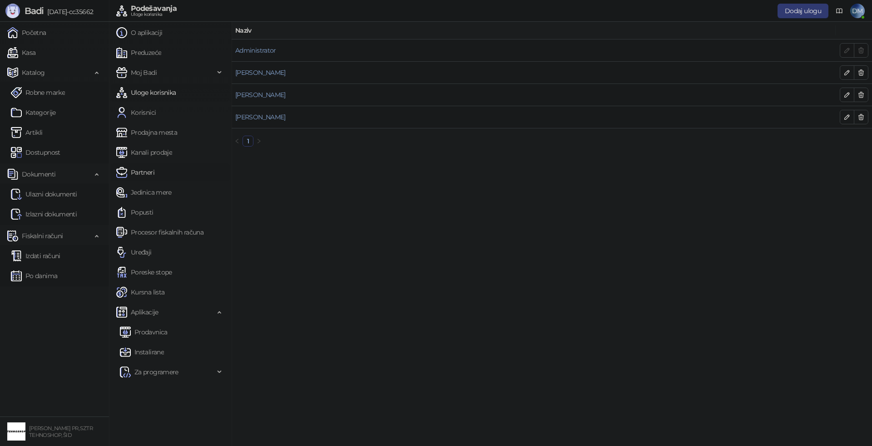
click at [142, 165] on link "Partneri" at bounding box center [135, 172] width 38 height 18
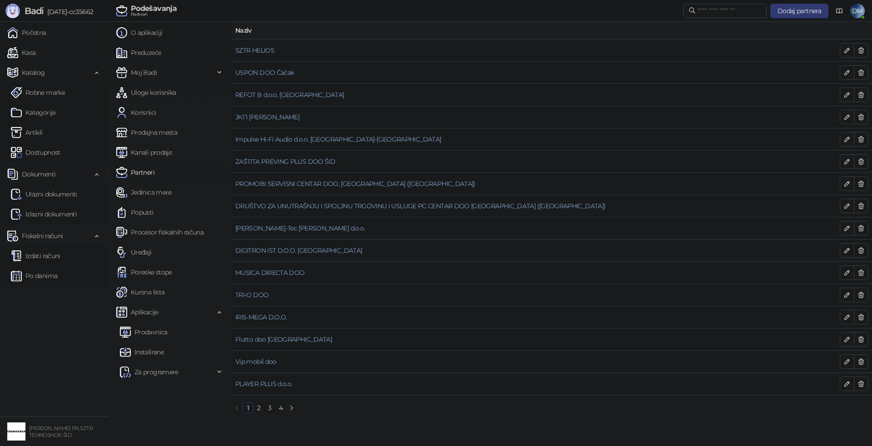
click at [43, 173] on span "Dokumenti" at bounding box center [39, 174] width 34 height 18
click at [54, 174] on span "Dokumenti" at bounding box center [39, 174] width 34 height 18
click at [52, 196] on link "Ulazni dokumenti" at bounding box center [44, 194] width 66 height 18
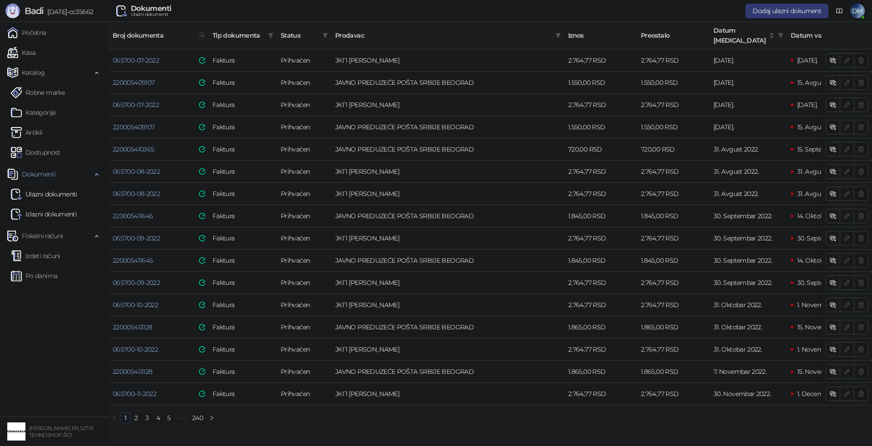
click at [58, 215] on link "Izlazni dokumenti" at bounding box center [44, 214] width 66 height 18
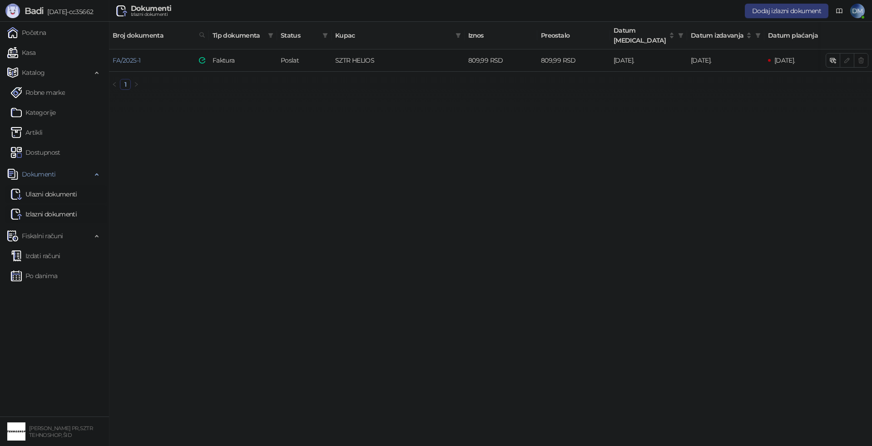
click at [57, 194] on link "Ulazni dokumenti" at bounding box center [44, 194] width 66 height 18
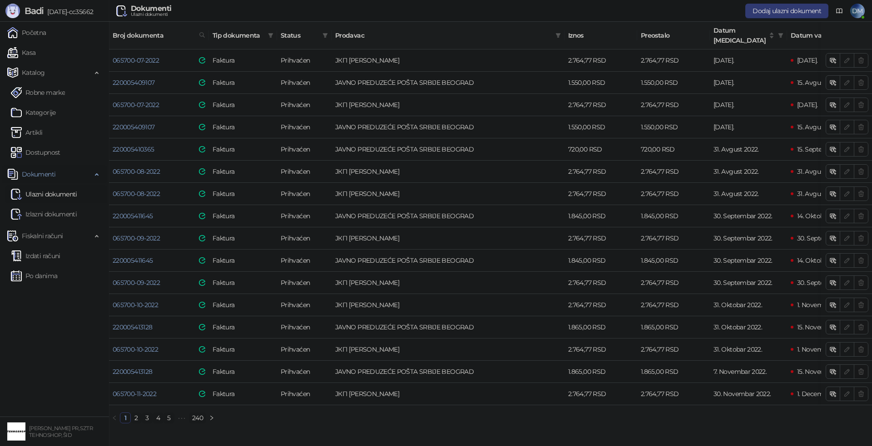
click at [50, 171] on span "Dokumenti" at bounding box center [39, 174] width 34 height 18
click at [50, 172] on span "Dokumenti" at bounding box center [39, 174] width 34 height 18
click at [799, 8] on span "Dodaj ulazni dokument" at bounding box center [786, 11] width 69 height 8
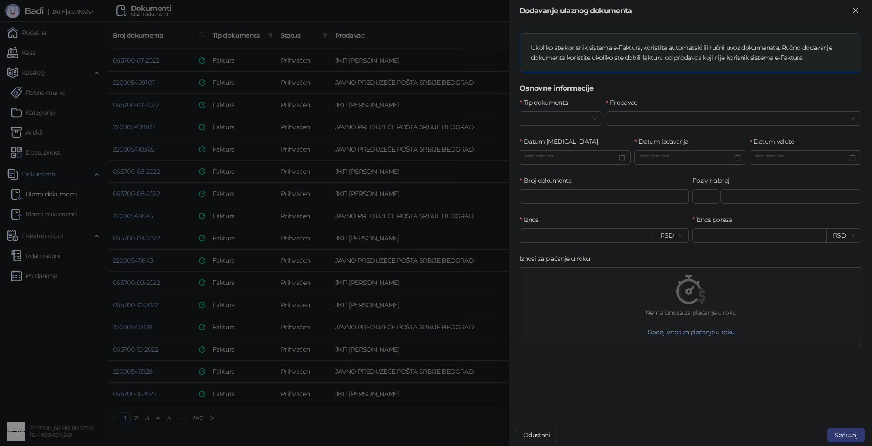
click at [855, 6] on icon "Zatvori" at bounding box center [855, 10] width 8 height 8
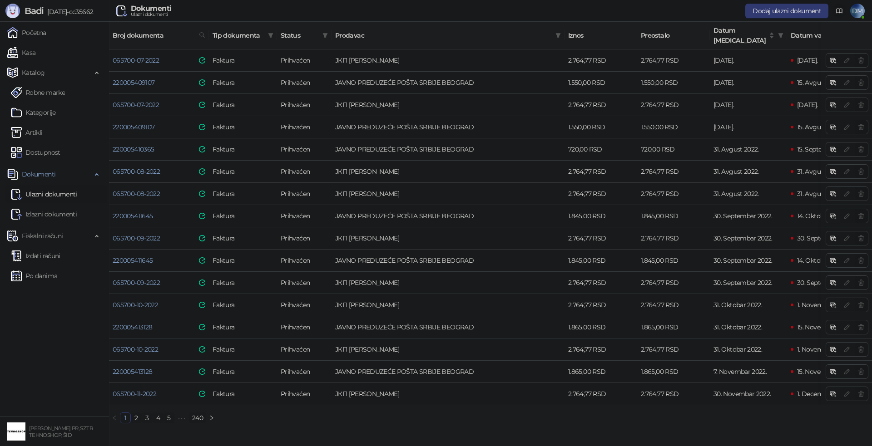
click at [840, 10] on icon at bounding box center [838, 10] width 7 height 7
click at [857, 10] on span "DM" at bounding box center [857, 11] width 15 height 15
click at [741, 104] on link "Podešavanja" at bounding box center [733, 106] width 48 height 8
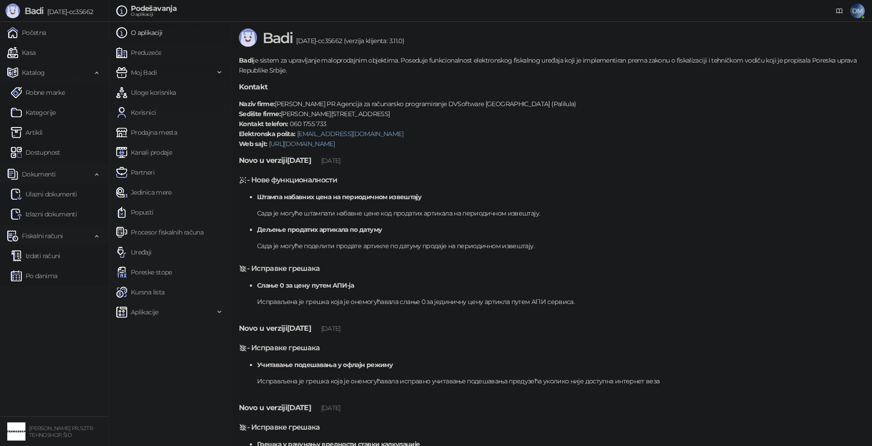
click at [180, 77] on span "Moj Badi" at bounding box center [165, 73] width 98 height 18
click at [154, 96] on link "Podešavanja" at bounding box center [145, 93] width 51 height 18
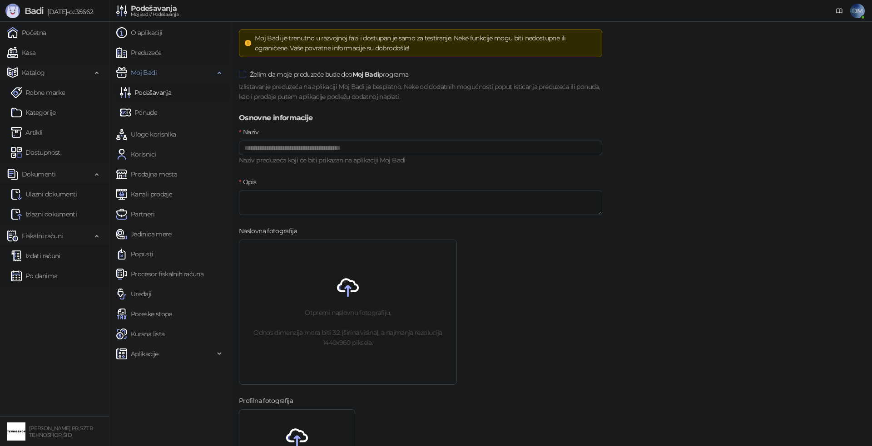
click at [245, 74] on span at bounding box center [242, 74] width 7 height 7
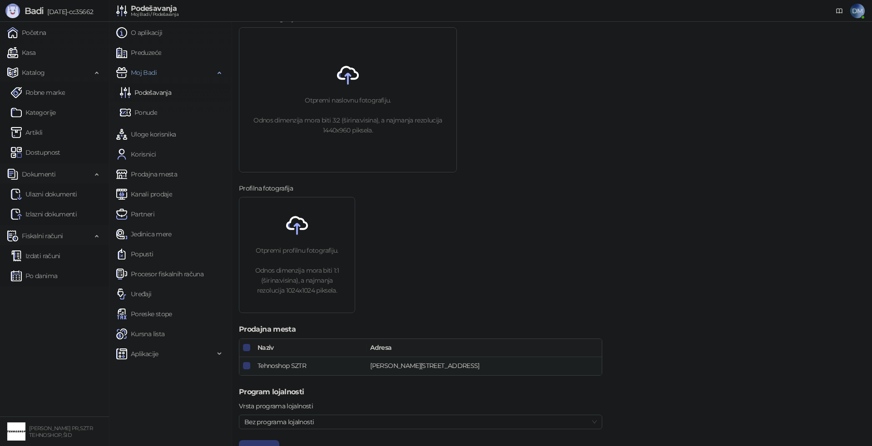
scroll to position [243, 0]
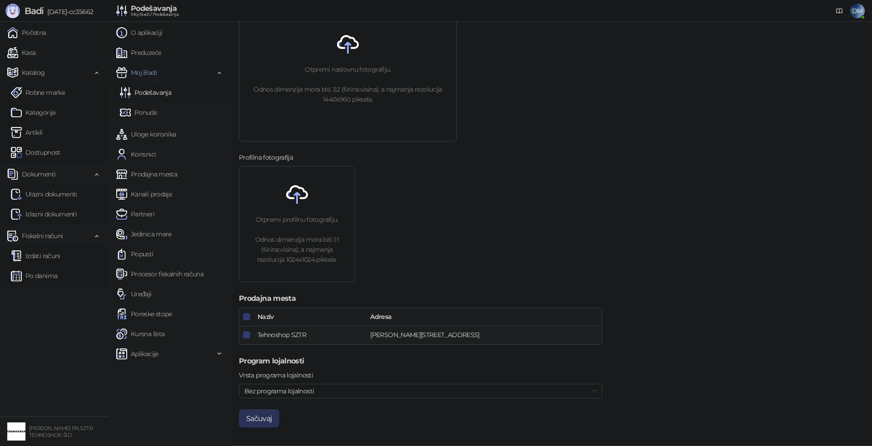
click at [268, 414] on button "Sačuvaj" at bounding box center [259, 419] width 40 height 18
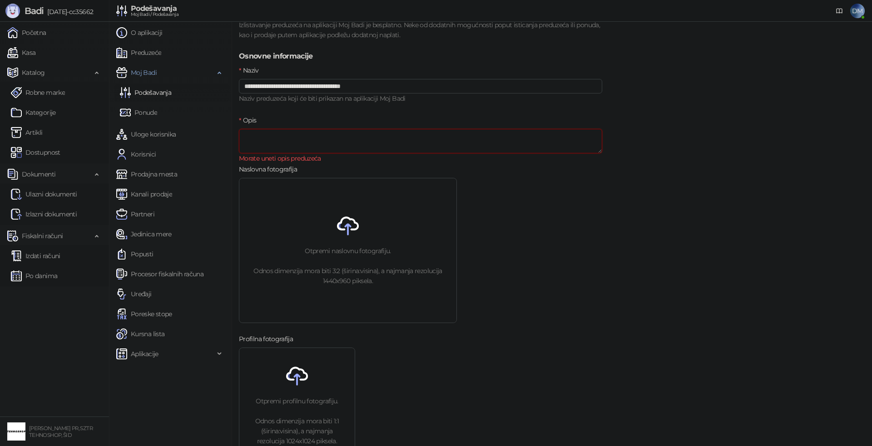
click at [317, 143] on textarea "Opis" at bounding box center [420, 141] width 363 height 25
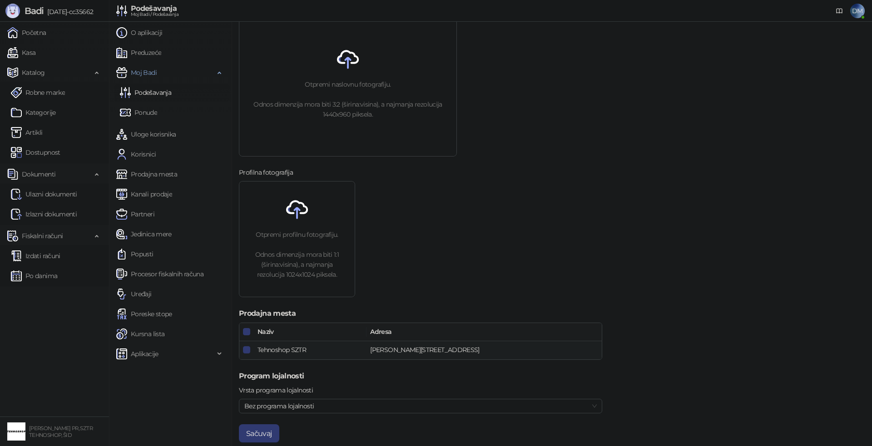
scroll to position [243, 0]
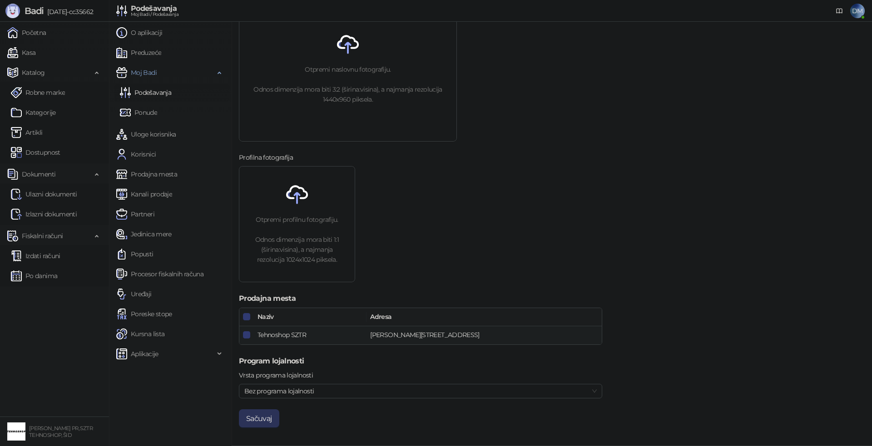
type textarea "**********"
click at [266, 419] on button "Sačuvaj" at bounding box center [259, 419] width 40 height 18
click at [264, 420] on button "Sačuvaj" at bounding box center [259, 419] width 40 height 18
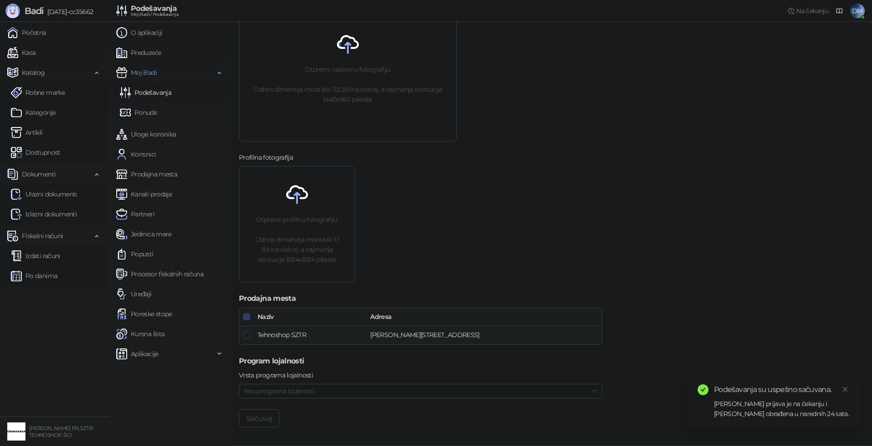
click at [159, 90] on link "Podešavanja" at bounding box center [145, 93] width 51 height 18
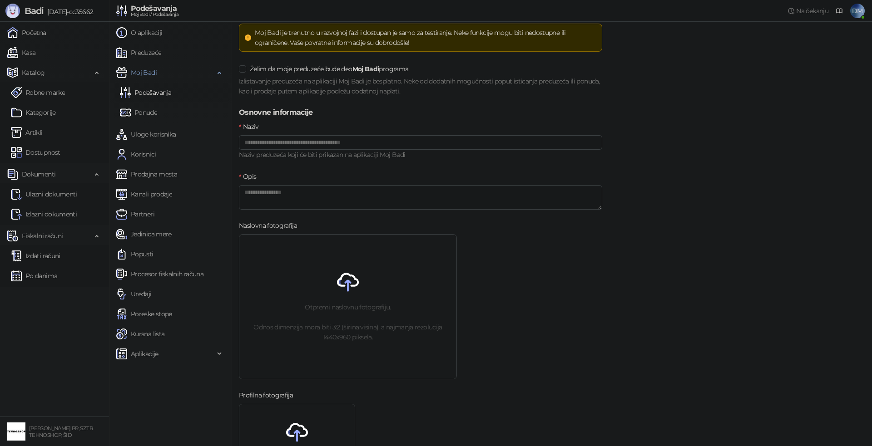
scroll to position [0, 0]
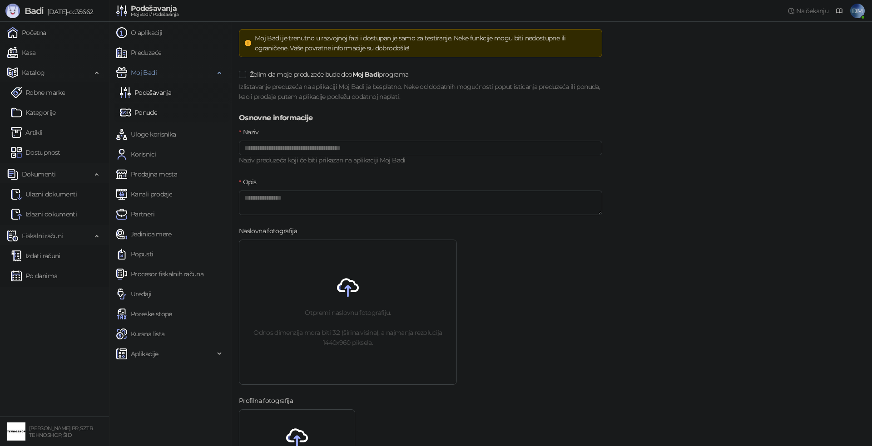
click at [142, 108] on link "Ponude" at bounding box center [138, 113] width 37 height 18
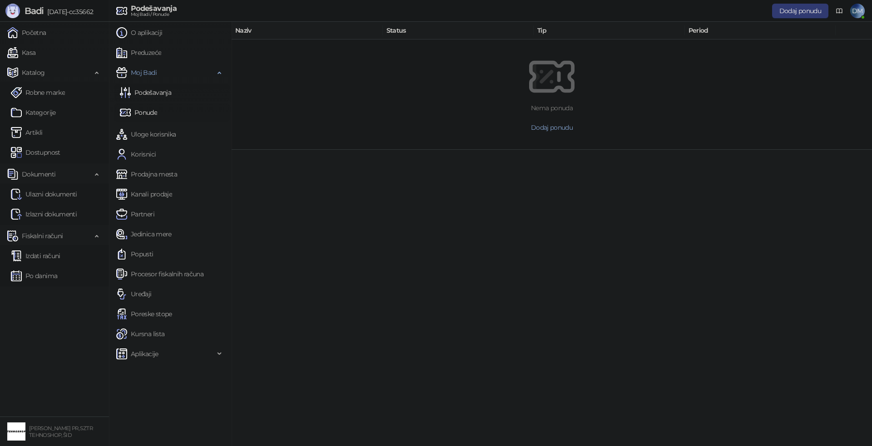
click at [160, 89] on link "Podešavanja" at bounding box center [145, 93] width 51 height 18
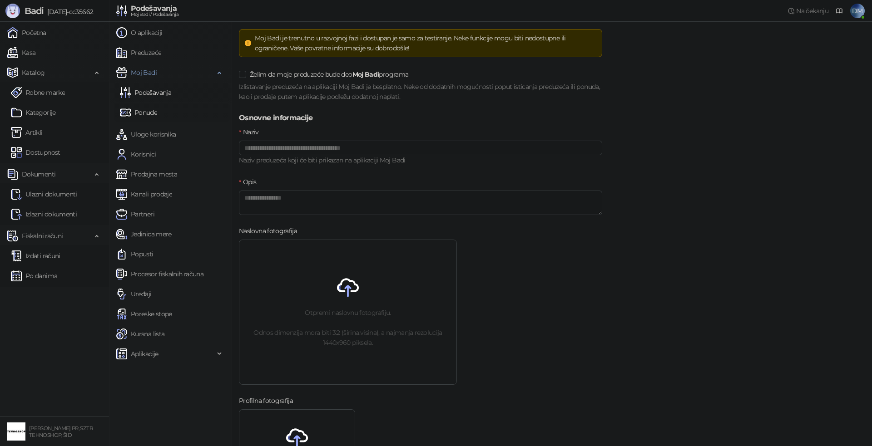
click at [151, 113] on link "Ponude" at bounding box center [138, 113] width 37 height 18
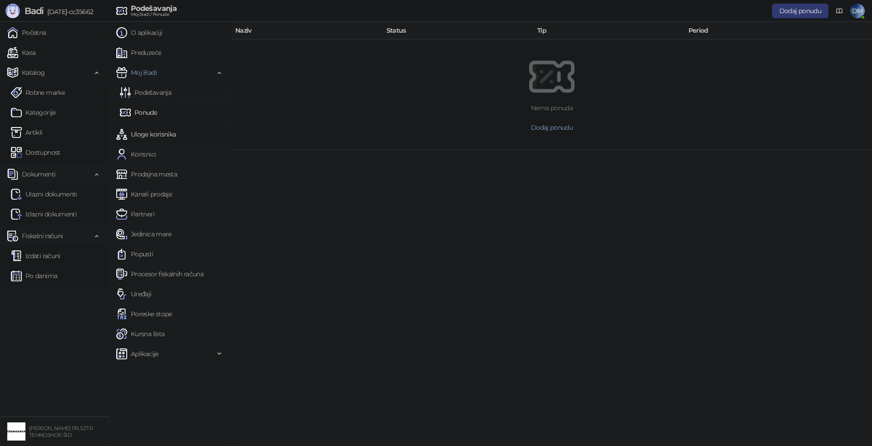
click at [154, 134] on link "Uloge korisnika" at bounding box center [145, 134] width 59 height 18
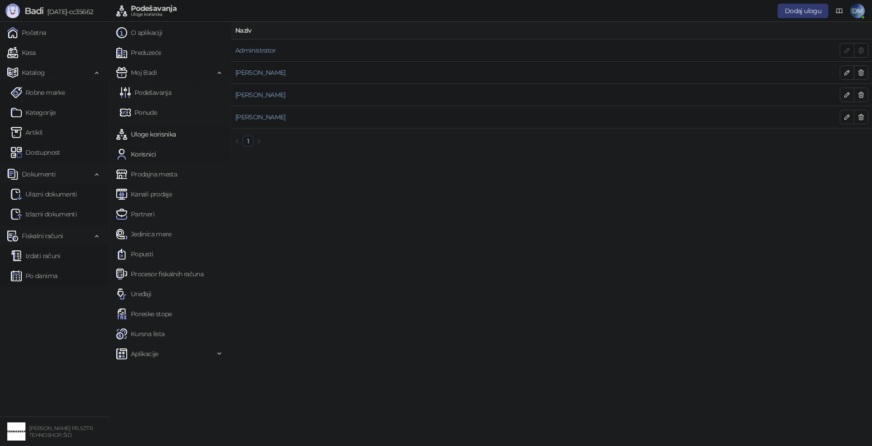
click at [152, 152] on link "Korisnici" at bounding box center [136, 154] width 40 height 18
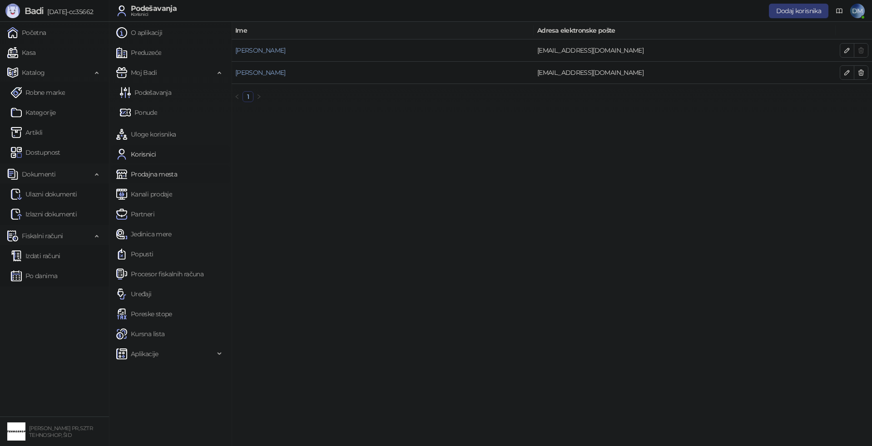
click at [150, 172] on link "Prodajna mesta" at bounding box center [146, 174] width 61 height 18
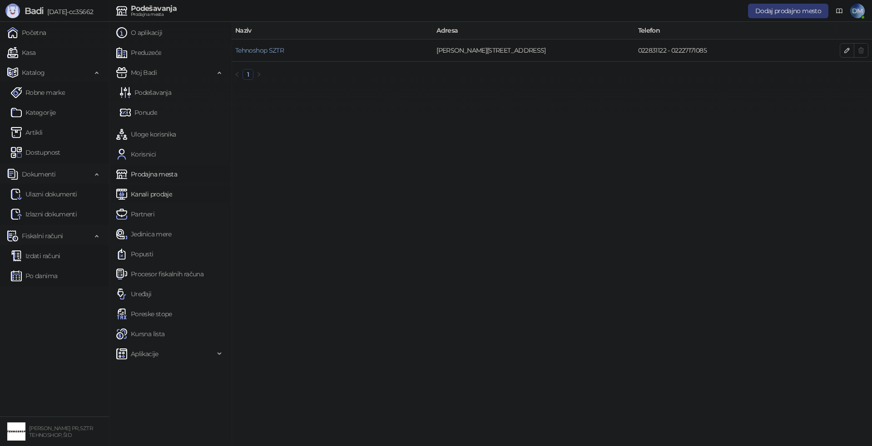
click at [158, 197] on link "Kanali prodaje" at bounding box center [144, 194] width 56 height 18
click at [145, 209] on link "Partneri" at bounding box center [135, 214] width 38 height 18
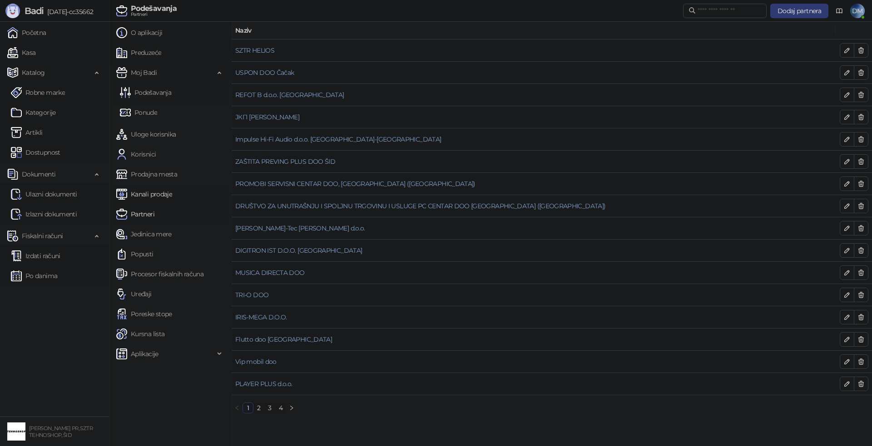
click at [154, 194] on link "Kanali prodaje" at bounding box center [144, 194] width 56 height 18
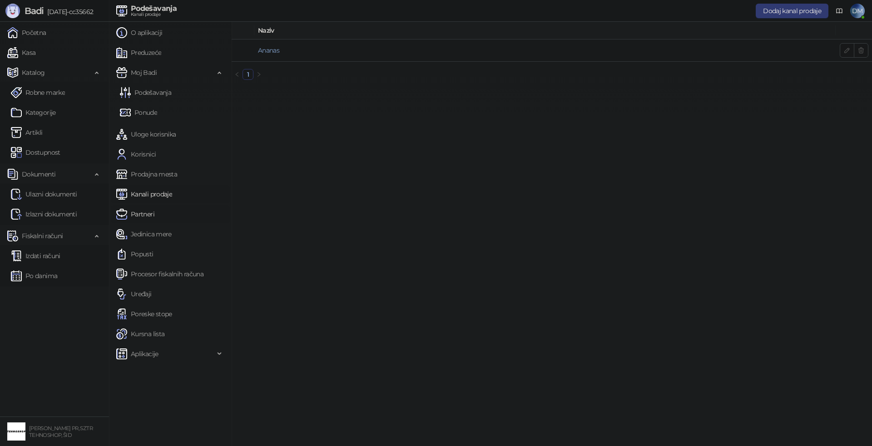
click at [151, 216] on link "Partneri" at bounding box center [135, 214] width 38 height 18
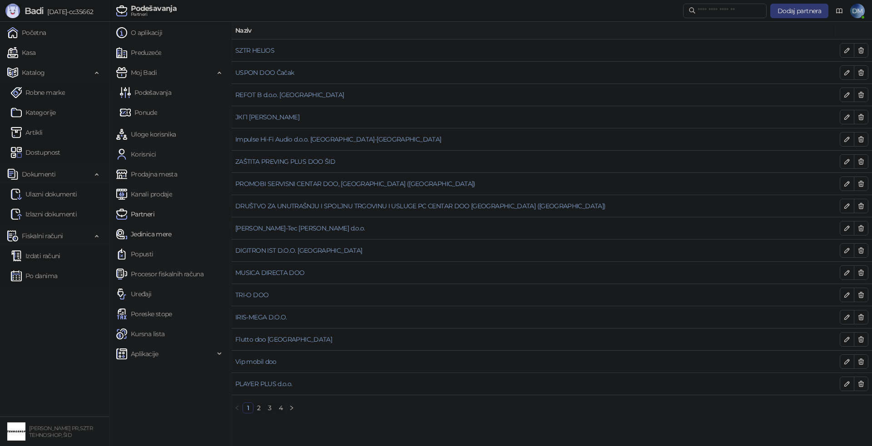
click at [150, 233] on link "Jedinica mere" at bounding box center [143, 234] width 55 height 18
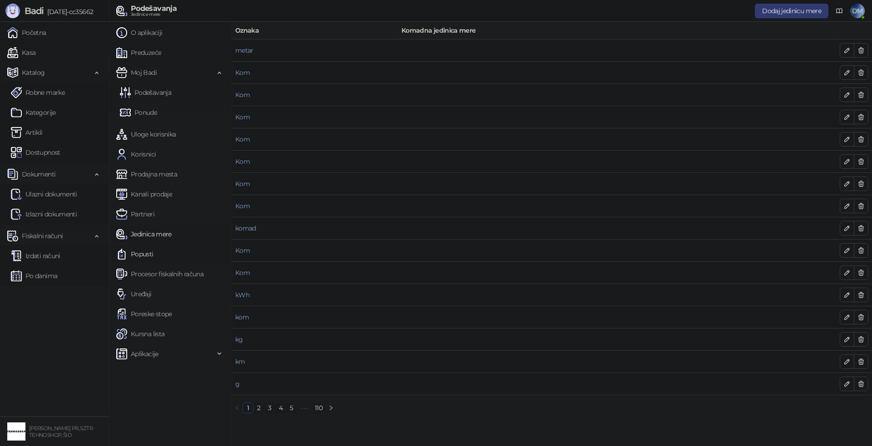
click at [143, 252] on link "Popusti" at bounding box center [134, 254] width 37 height 18
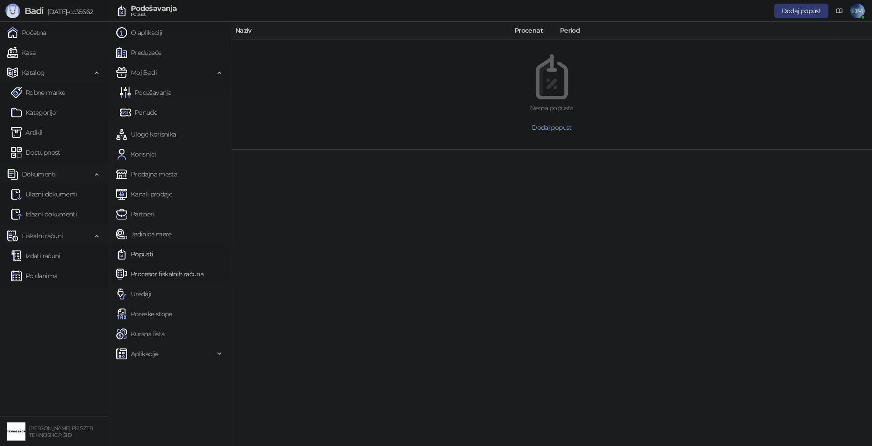
click at [180, 274] on link "Procesor fiskalnih računa" at bounding box center [159, 274] width 87 height 18
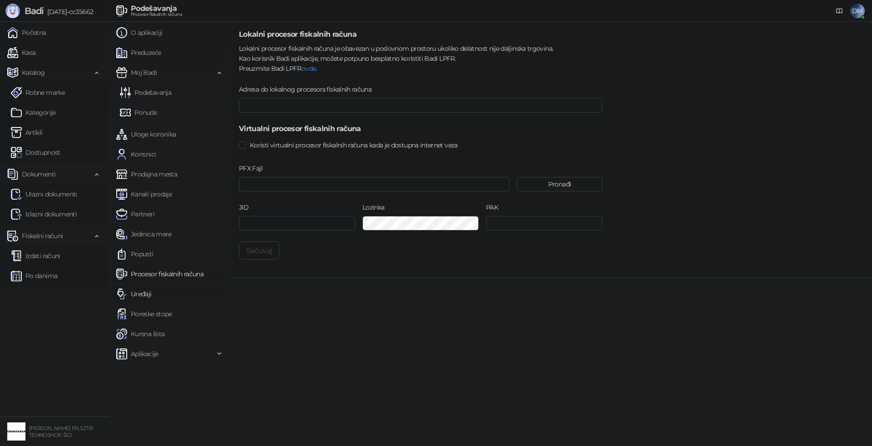
drag, startPoint x: 143, startPoint y: 293, endPoint x: 150, endPoint y: 294, distance: 6.9
click at [144, 293] on link "Uređaji" at bounding box center [133, 294] width 35 height 18
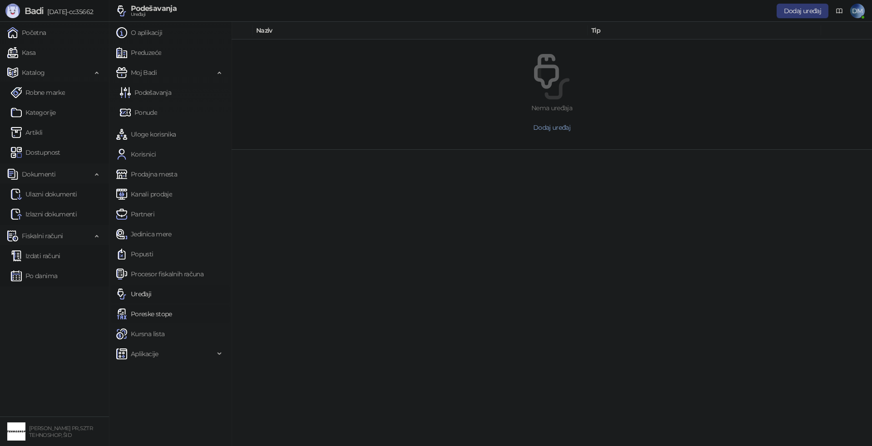
click at [158, 313] on link "Poreske stope" at bounding box center [144, 314] width 56 height 18
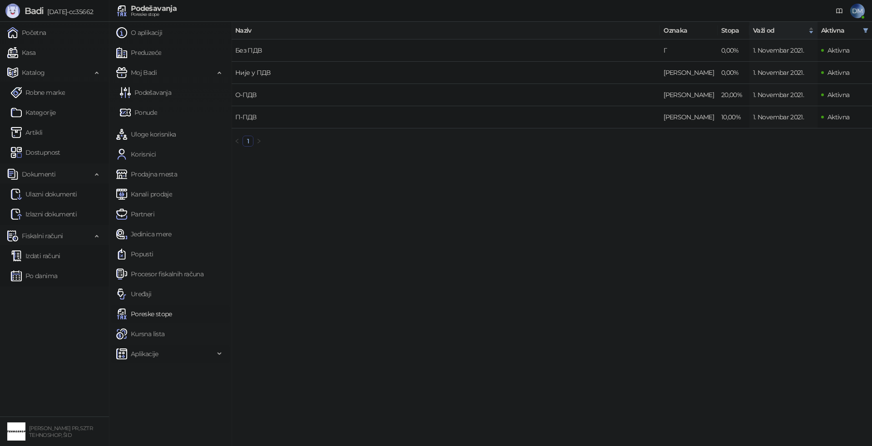
click at [151, 349] on span "Aplikacije" at bounding box center [145, 354] width 28 height 18
click at [150, 395] on link "Instalirane" at bounding box center [142, 394] width 44 height 18
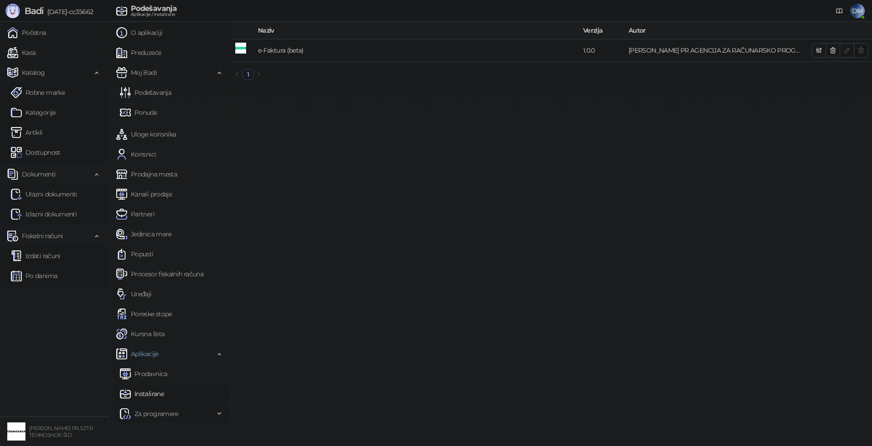
click at [162, 413] on span "Za programere" at bounding box center [156, 414] width 44 height 18
click at [65, 433] on small "[PERSON_NAME] PR, SZTR TEHNOSHOP, ŠID" at bounding box center [61, 431] width 64 height 13
click at [50, 90] on link "Robne marke" at bounding box center [38, 93] width 54 height 18
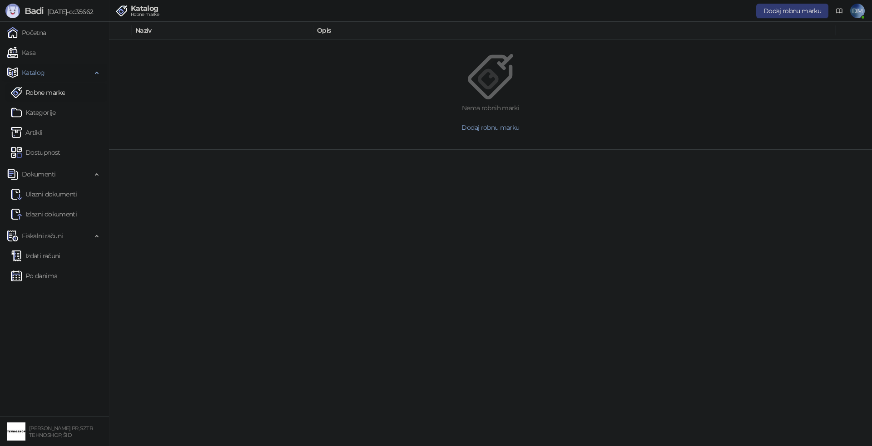
click at [37, 70] on span "Katalog" at bounding box center [33, 73] width 23 height 18
click at [38, 73] on span "Katalog" at bounding box center [33, 73] width 23 height 18
click at [47, 235] on span "Fiskalni računi" at bounding box center [42, 236] width 41 height 18
click at [45, 252] on link "Izdati računi" at bounding box center [35, 256] width 49 height 18
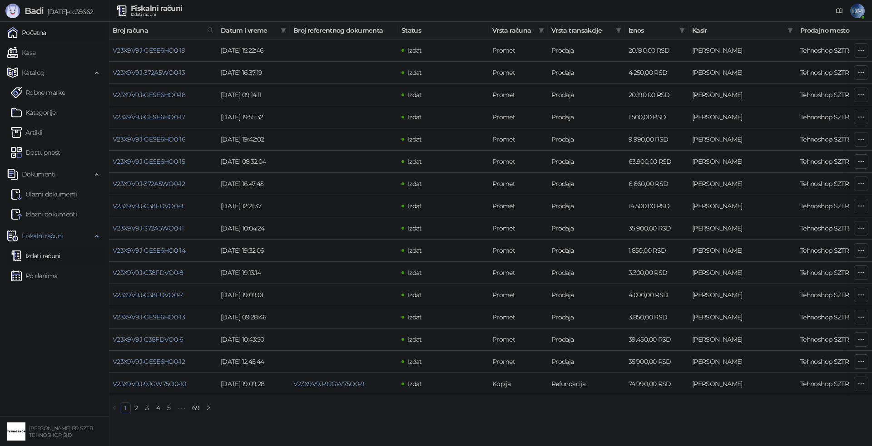
click at [44, 35] on link "Početna" at bounding box center [26, 33] width 39 height 18
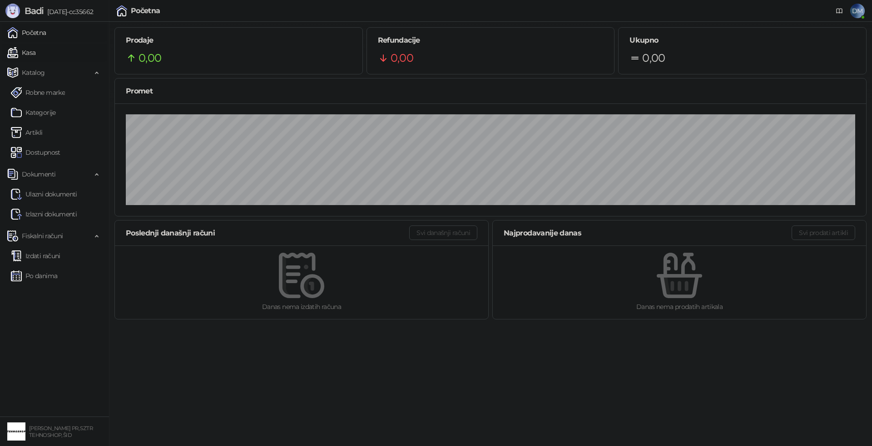
click at [34, 49] on link "Kasa" at bounding box center [21, 53] width 28 height 18
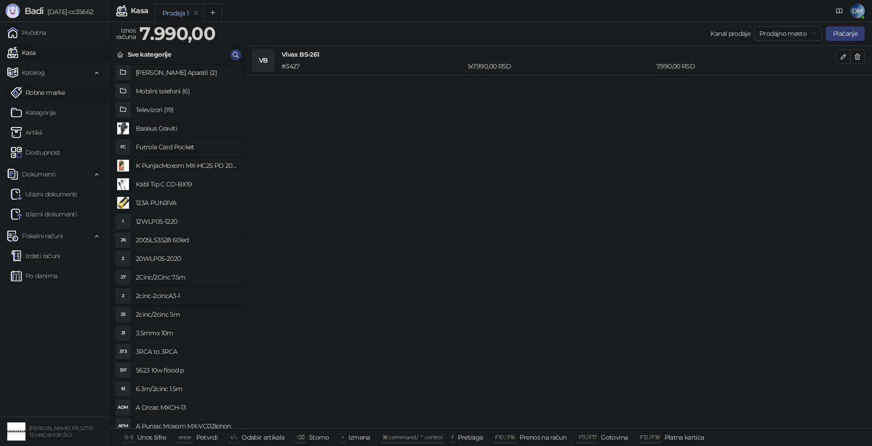
click at [43, 91] on link "Robne marke" at bounding box center [38, 93] width 54 height 18
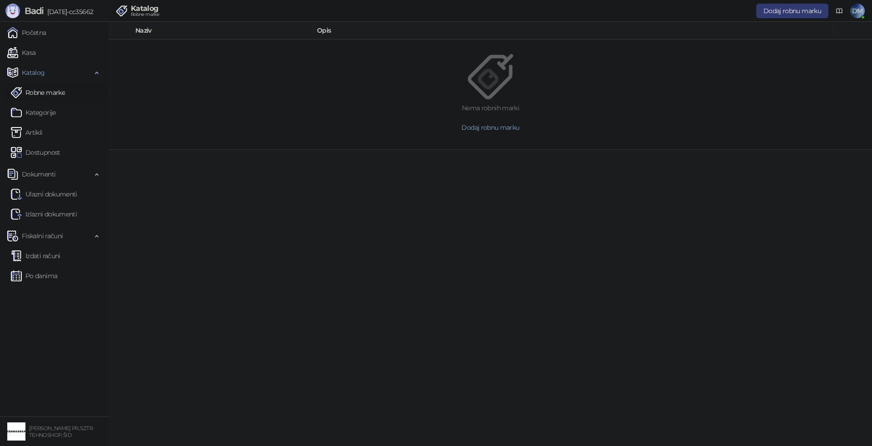
click at [860, 6] on span "DM" at bounding box center [857, 11] width 15 height 15
click at [749, 105] on link "Podešavanja" at bounding box center [733, 106] width 48 height 8
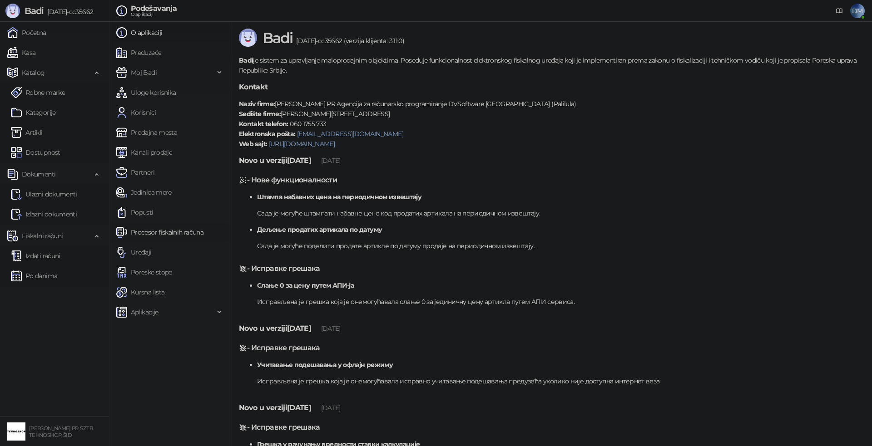
click at [174, 234] on link "Procesor fiskalnih računa" at bounding box center [159, 232] width 87 height 18
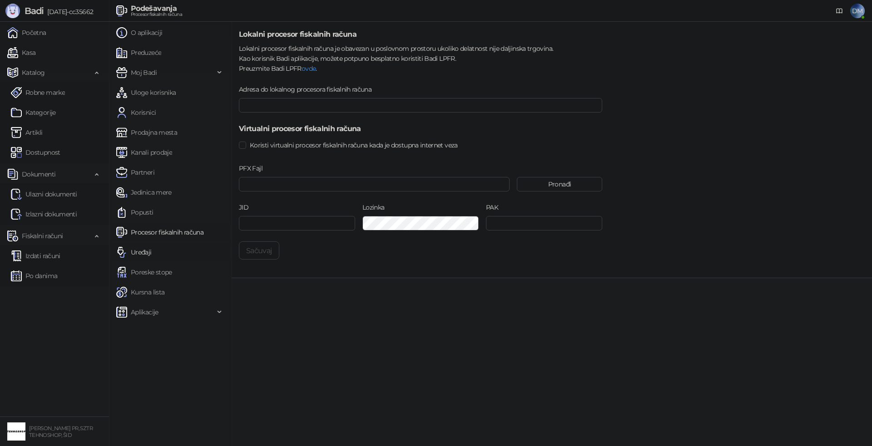
click at [144, 251] on link "Uređaji" at bounding box center [133, 252] width 35 height 18
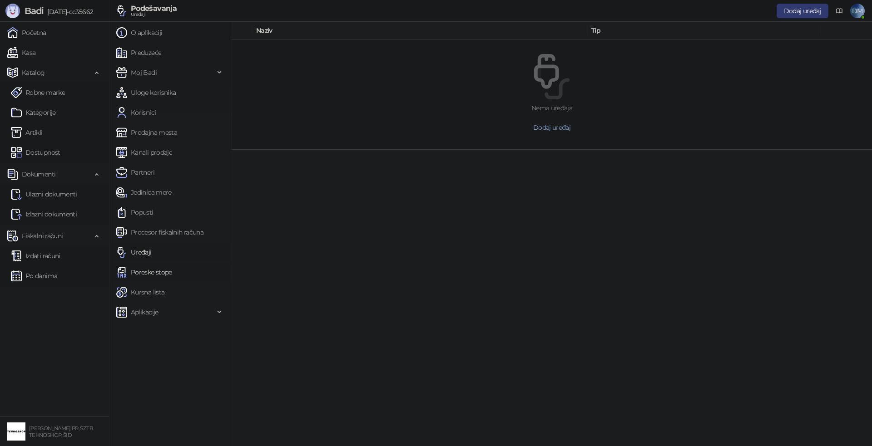
click at [152, 274] on link "Poreske stope" at bounding box center [144, 272] width 56 height 18
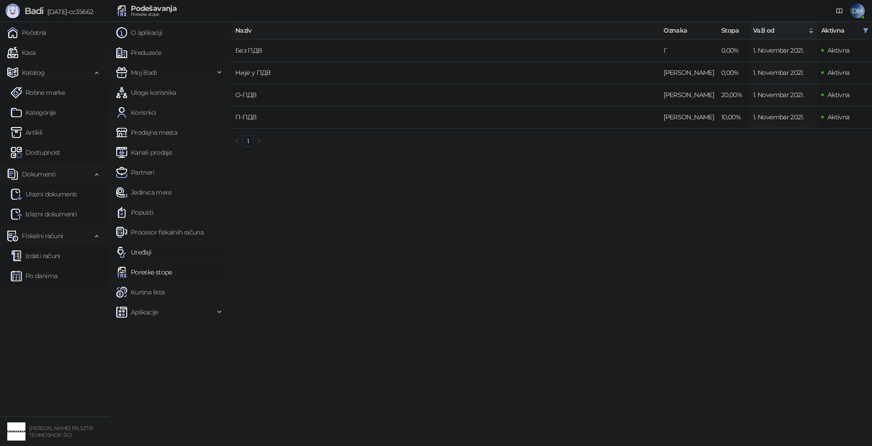
click at [140, 250] on link "Uređaji" at bounding box center [133, 252] width 35 height 18
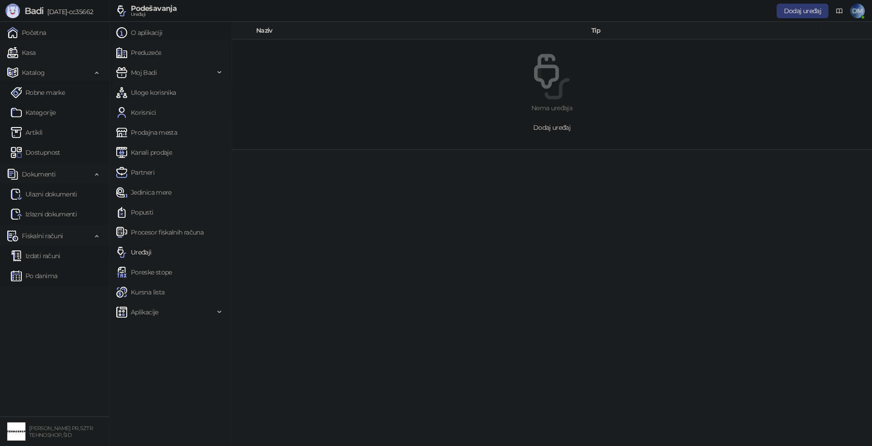
click at [569, 124] on span "Dodaj uređaj" at bounding box center [551, 128] width 37 height 8
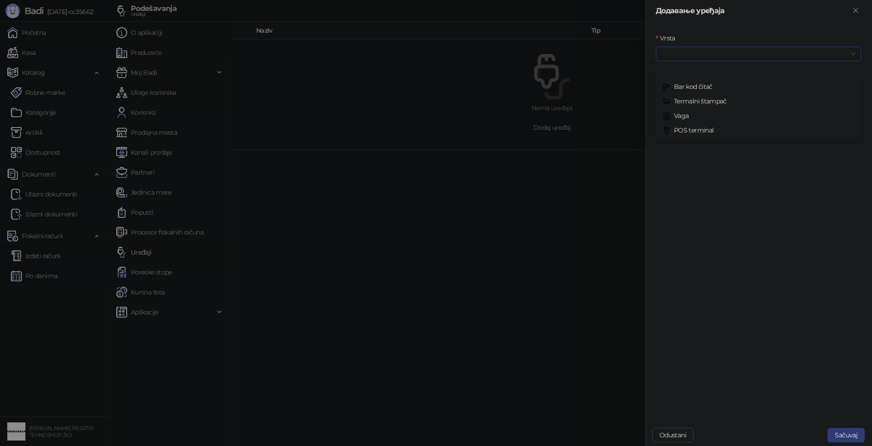
click at [703, 56] on input "Vrsta" at bounding box center [754, 54] width 186 height 14
click at [702, 99] on div "Termalni štampač" at bounding box center [758, 101] width 191 height 10
click at [702, 94] on input "Povezivanje" at bounding box center [754, 93] width 186 height 14
click at [685, 138] on div "Mreža" at bounding box center [758, 140] width 191 height 10
click at [688, 130] on input "IP/Hostname" at bounding box center [758, 132] width 205 height 15
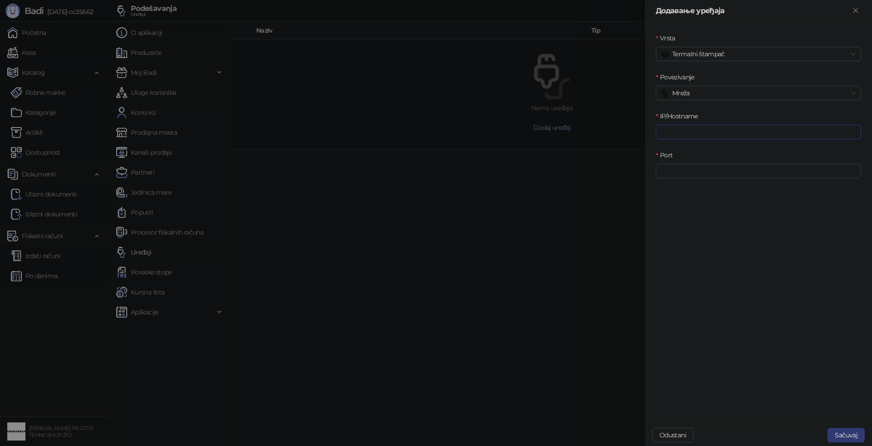
click at [689, 130] on input "IP/Hostname" at bounding box center [758, 132] width 205 height 15
click at [680, 169] on input "Port" at bounding box center [758, 171] width 205 height 15
click at [697, 93] on span "Mreža" at bounding box center [758, 93] width 194 height 14
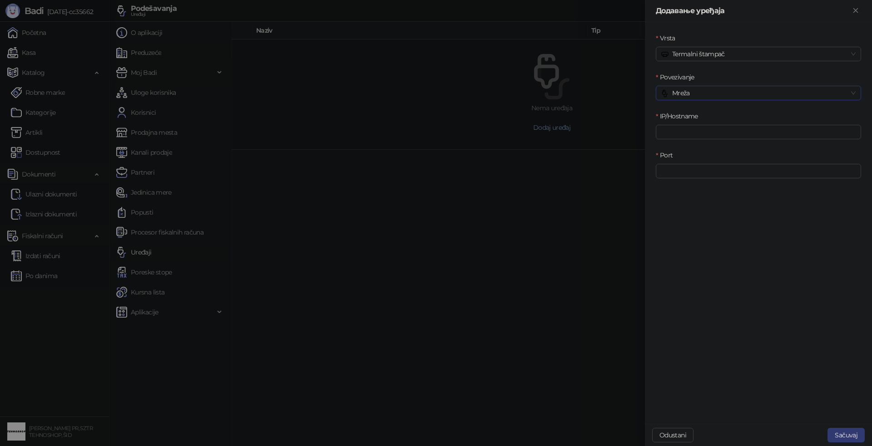
click at [697, 93] on span "Mreža" at bounding box center [758, 93] width 194 height 14
click at [697, 96] on span "Mreža" at bounding box center [758, 93] width 194 height 14
click at [691, 153] on div "Štampač" at bounding box center [758, 155] width 191 height 10
click at [711, 47] on div "Termalni štampač" at bounding box center [758, 54] width 205 height 15
click at [627, 129] on div at bounding box center [436, 223] width 872 height 446
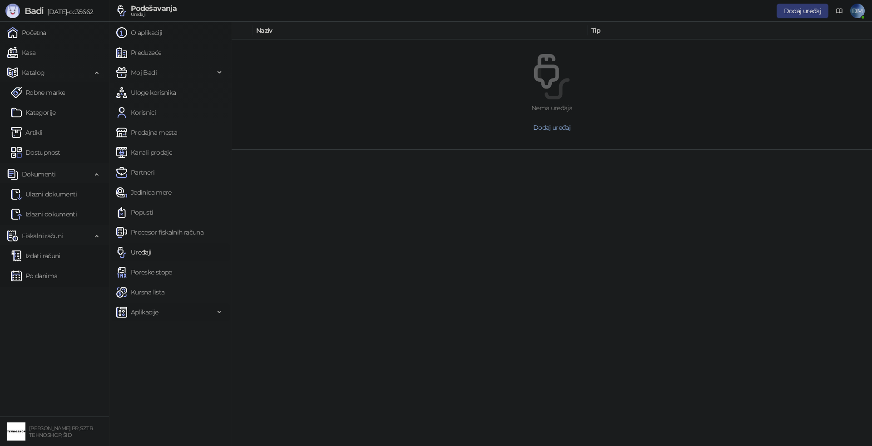
click at [156, 312] on span "Aplikacije" at bounding box center [145, 312] width 28 height 18
click at [158, 331] on link "Prodavnica" at bounding box center [144, 332] width 48 height 18
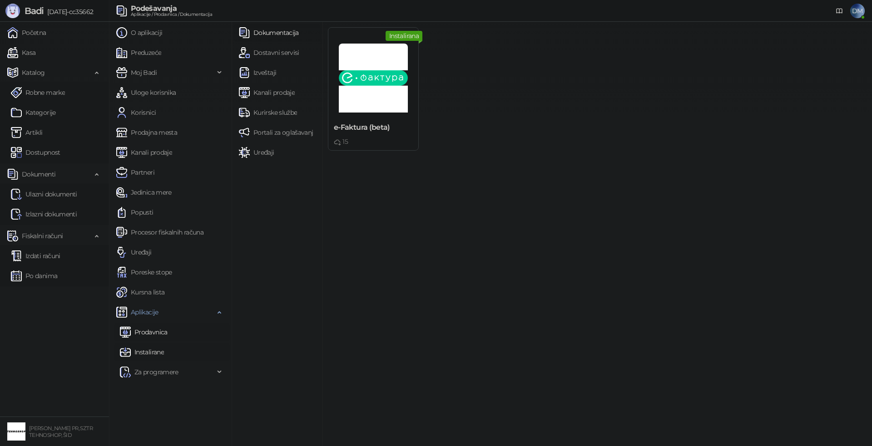
click at [152, 353] on link "Instalirane" at bounding box center [142, 352] width 44 height 18
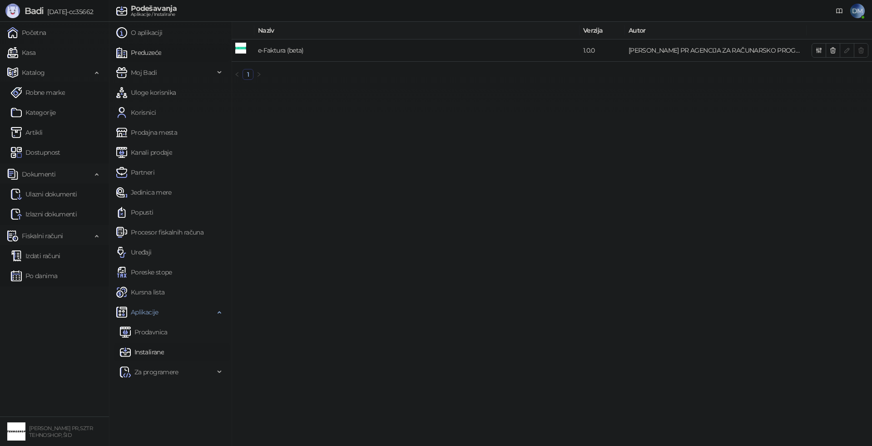
click at [161, 54] on link "Preduzeće" at bounding box center [138, 53] width 45 height 18
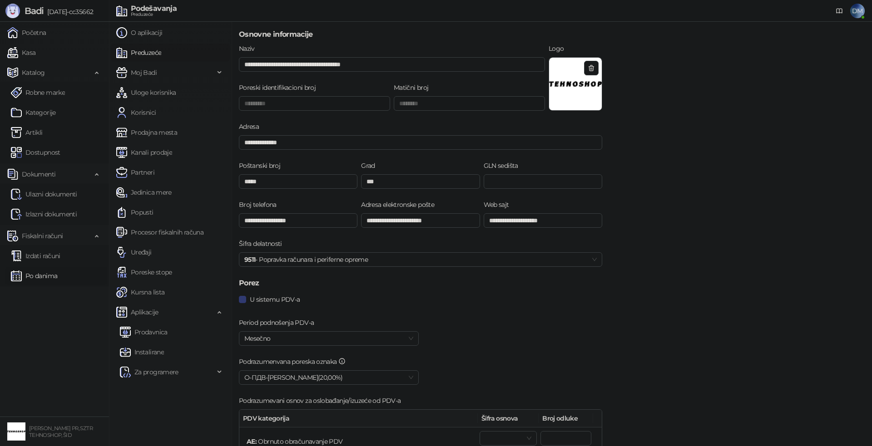
click at [40, 269] on link "Po danima" at bounding box center [34, 276] width 46 height 18
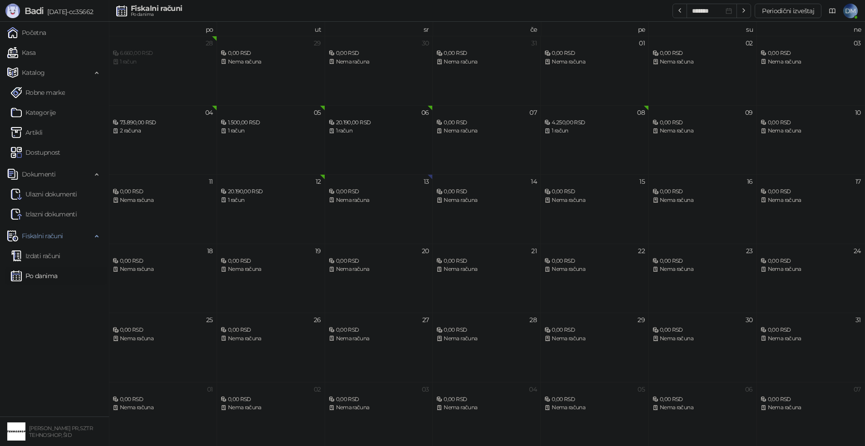
click at [354, 126] on div "20.190,00 RSD" at bounding box center [379, 123] width 100 height 9
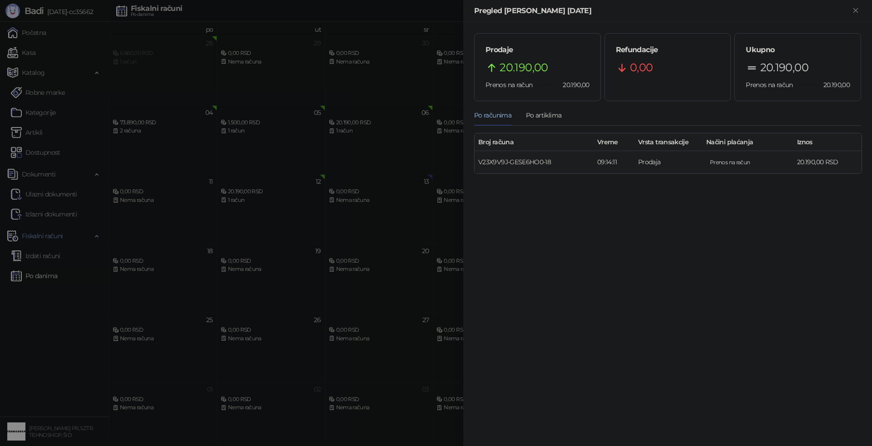
click at [524, 161] on link "V23X9V9J-GESE6HO0-18" at bounding box center [514, 162] width 73 height 8
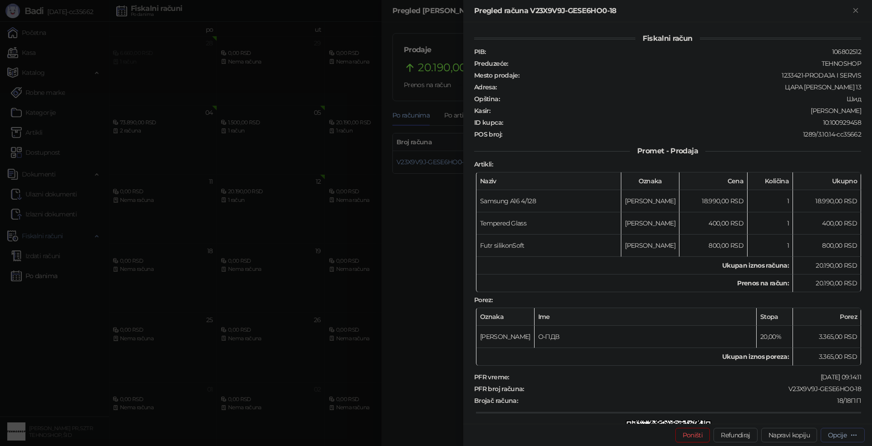
click at [844, 434] on div "Opcije" at bounding box center [837, 435] width 19 height 8
click at [801, 385] on span "Štampaj na A4 štampaču" at bounding box center [810, 388] width 93 height 10
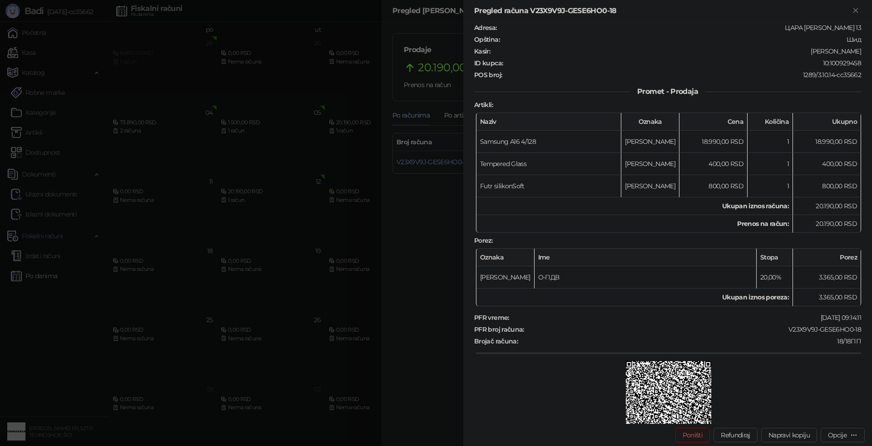
scroll to position [124, 0]
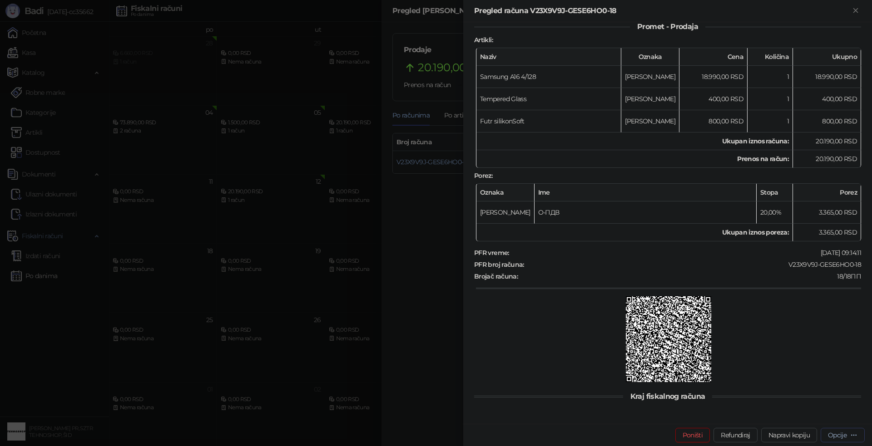
click at [855, 435] on icon "button" at bounding box center [853, 435] width 5 height 0
click at [765, 349] on div at bounding box center [668, 341] width 385 height 88
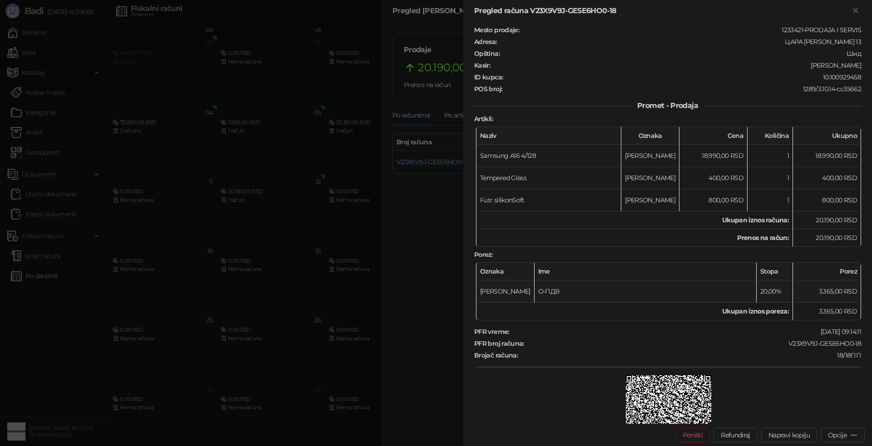
scroll to position [0, 0]
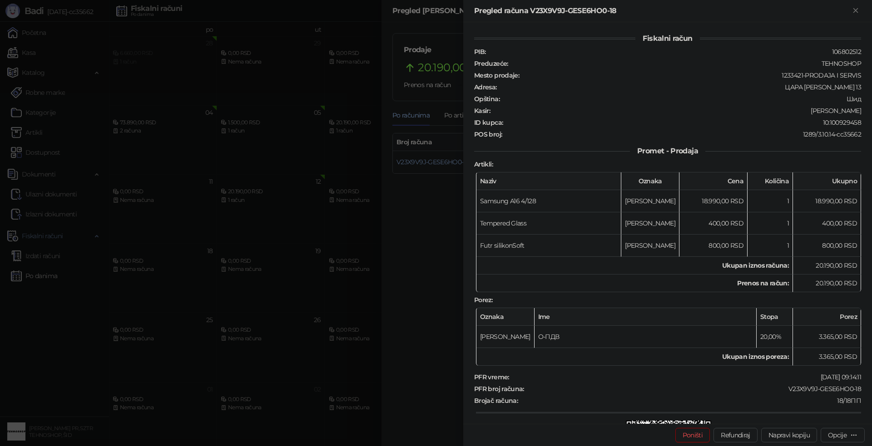
click at [442, 286] on div at bounding box center [436, 223] width 872 height 446
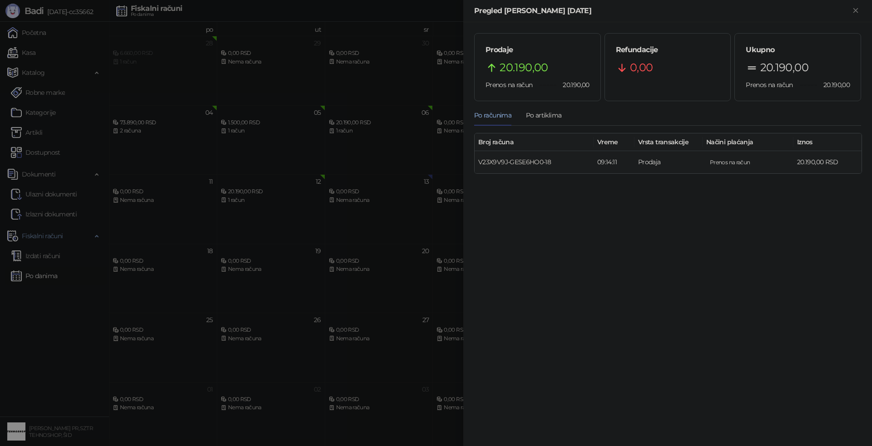
click at [510, 165] on link "V23X9V9J-GESE6HO0-18" at bounding box center [514, 162] width 73 height 8
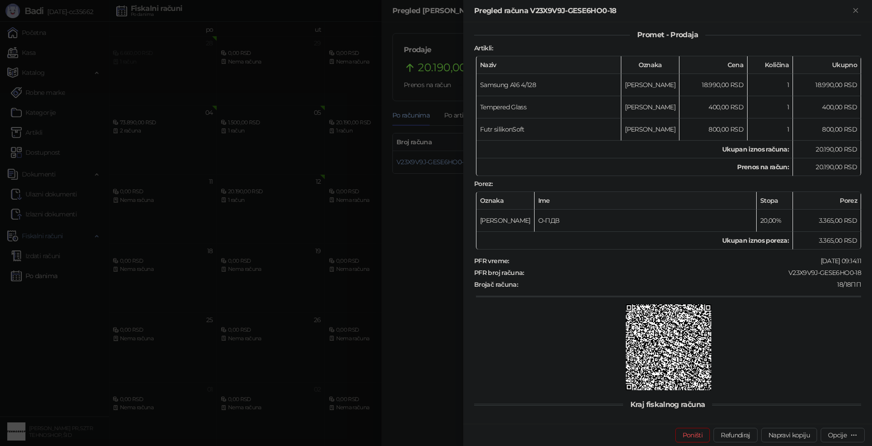
scroll to position [124, 0]
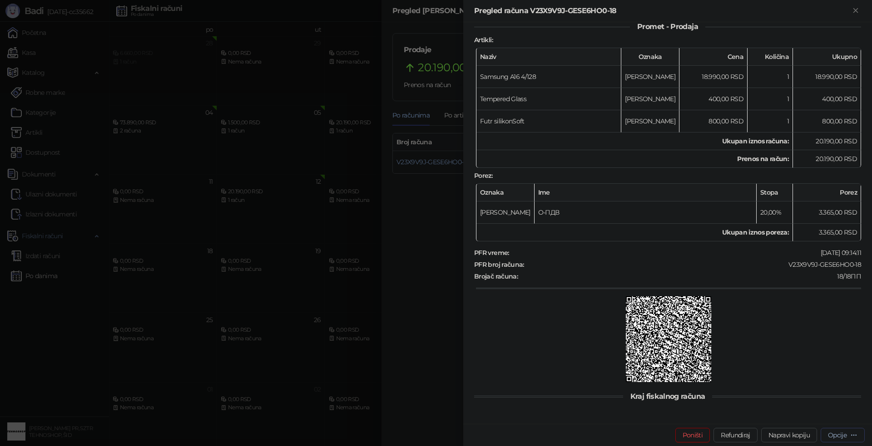
click at [859, 435] on button "Opcije" at bounding box center [842, 435] width 44 height 15
click at [445, 345] on div at bounding box center [436, 223] width 872 height 446
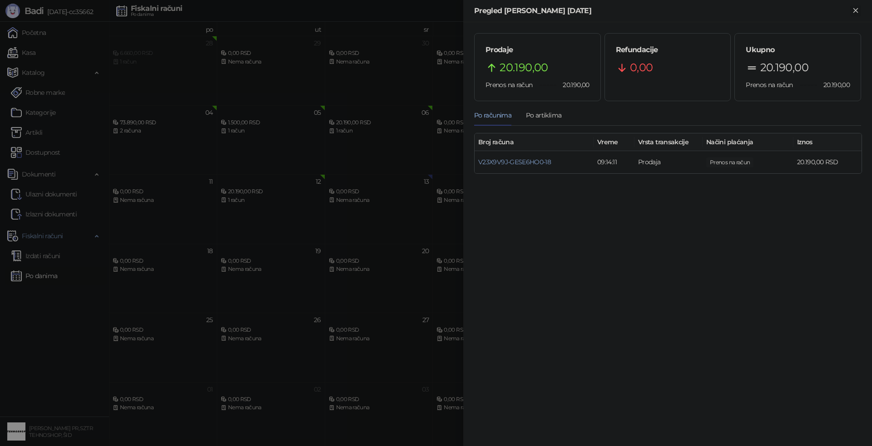
click at [860, 9] on icon "Zatvori" at bounding box center [855, 10] width 8 height 8
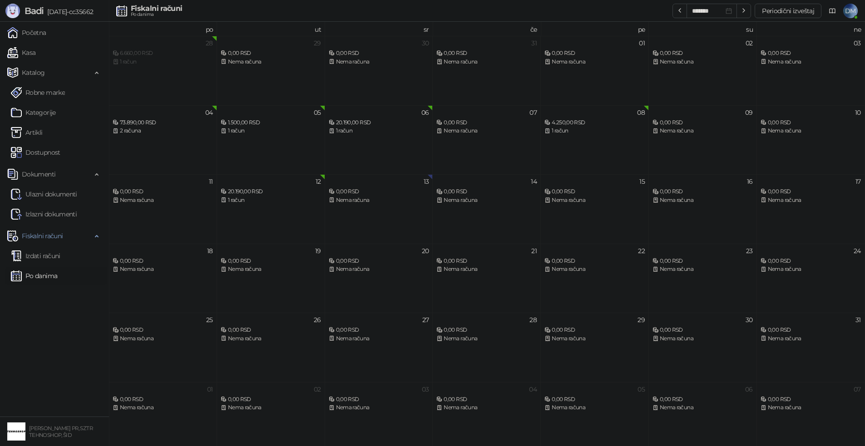
click at [850, 10] on span "DM" at bounding box center [850, 11] width 15 height 15
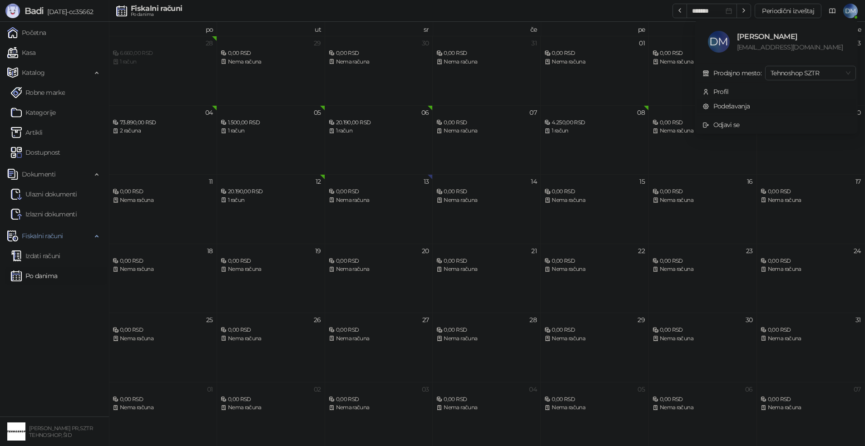
click at [746, 108] on link "Podešavanja" at bounding box center [726, 106] width 48 height 8
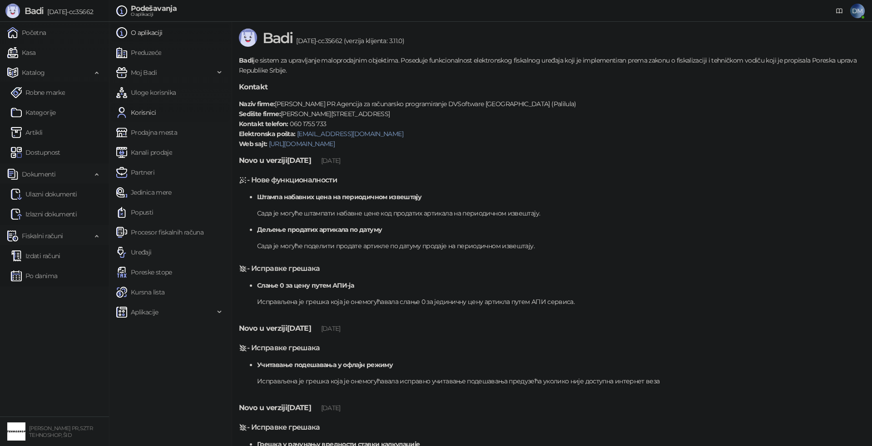
click at [147, 115] on link "Korisnici" at bounding box center [136, 113] width 40 height 18
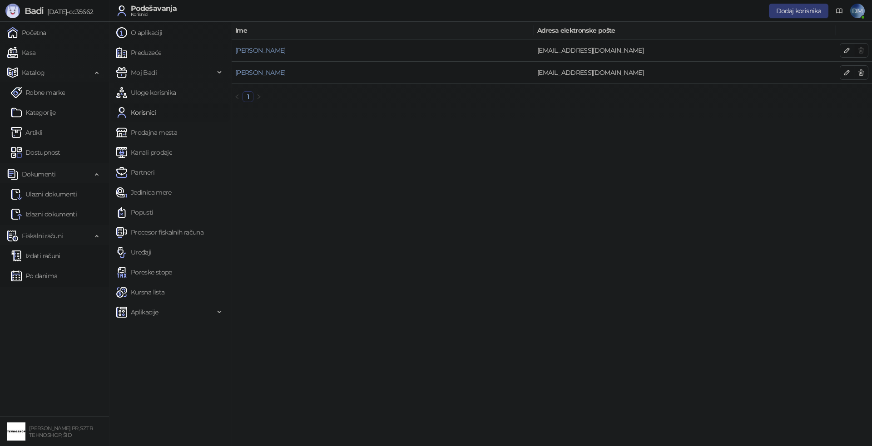
click at [853, 6] on span "DM" at bounding box center [857, 11] width 15 height 15
click at [809, 42] on div "[EMAIL_ADDRESS][DOMAIN_NAME]" at bounding box center [798, 47] width 108 height 10
click at [799, 44] on div "[EMAIL_ADDRESS][DOMAIN_NAME]" at bounding box center [798, 47] width 108 height 10
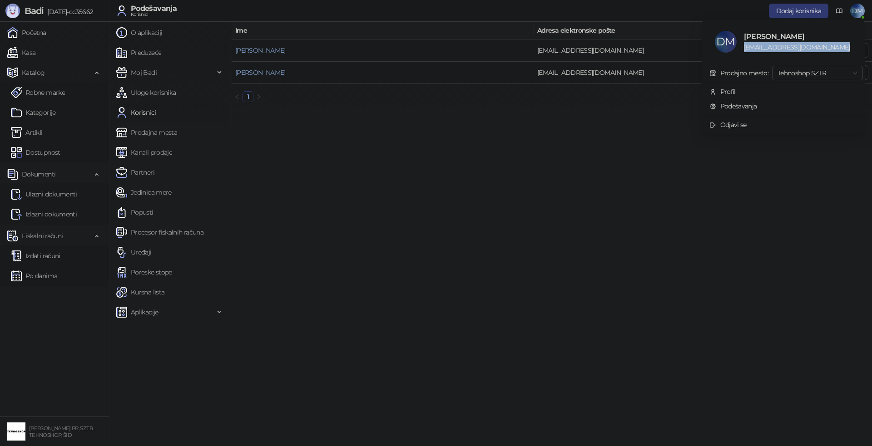
click at [799, 44] on div "[EMAIL_ADDRESS][DOMAIN_NAME]" at bounding box center [798, 47] width 108 height 10
click at [730, 90] on div "Profil" at bounding box center [727, 92] width 15 height 10
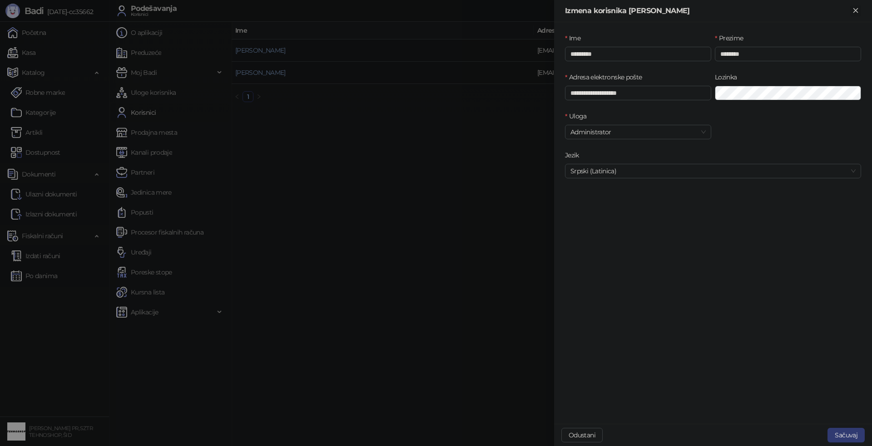
click at [856, 8] on icon "Zatvori" at bounding box center [855, 10] width 8 height 8
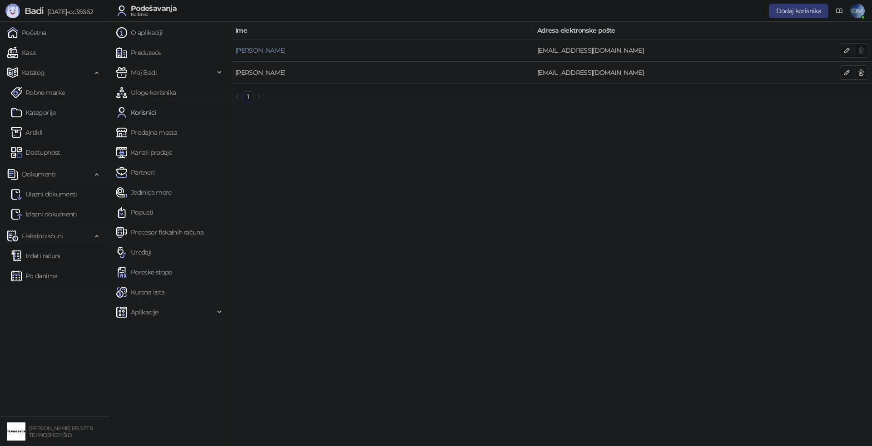
click at [265, 69] on link "[PERSON_NAME]" at bounding box center [260, 73] width 50 height 8
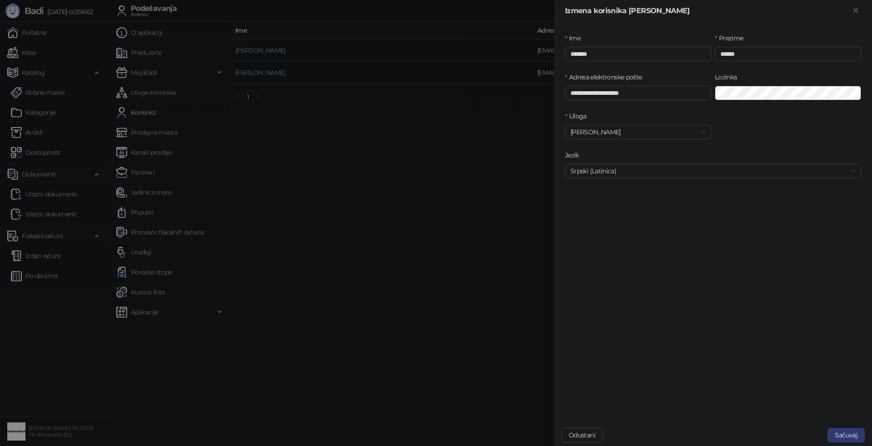
click at [385, 119] on div at bounding box center [436, 223] width 872 height 446
